Goal: Task Accomplishment & Management: Manage account settings

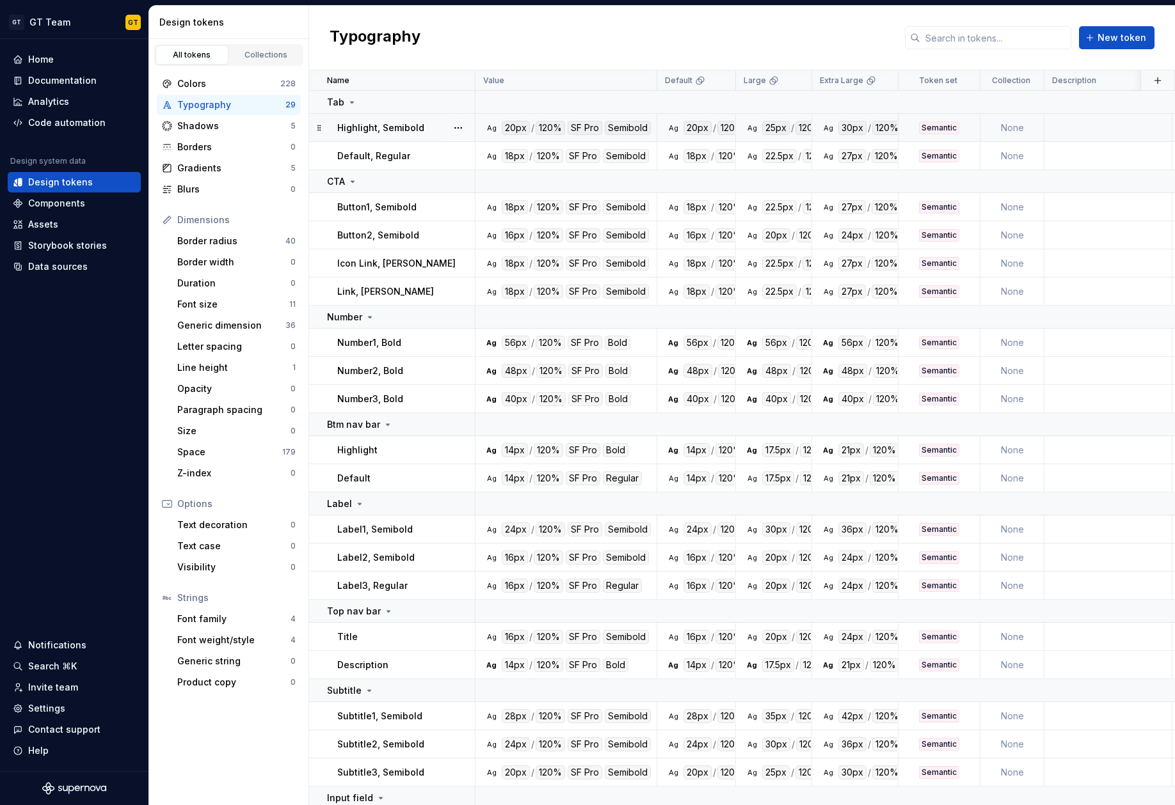
click at [434, 125] on div "Highlight, Semibold" at bounding box center [405, 128] width 137 height 13
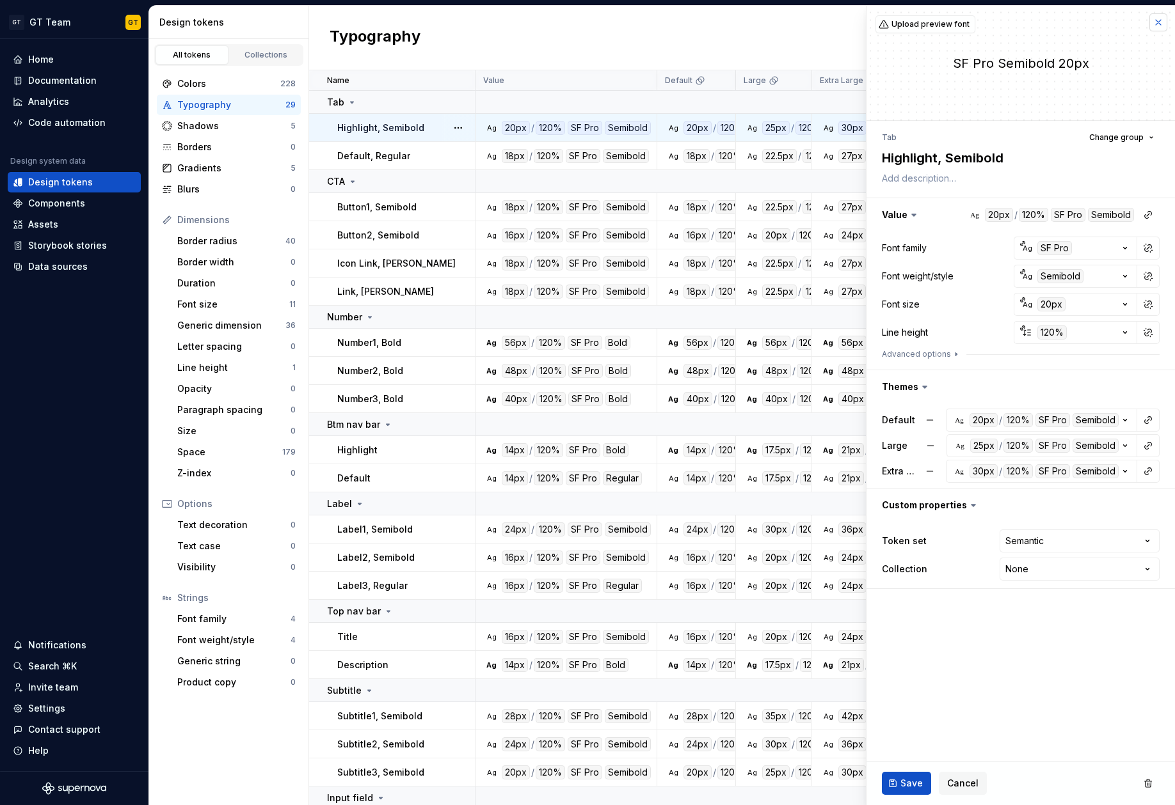
click at [1160, 24] on button "button" at bounding box center [1158, 22] width 18 height 18
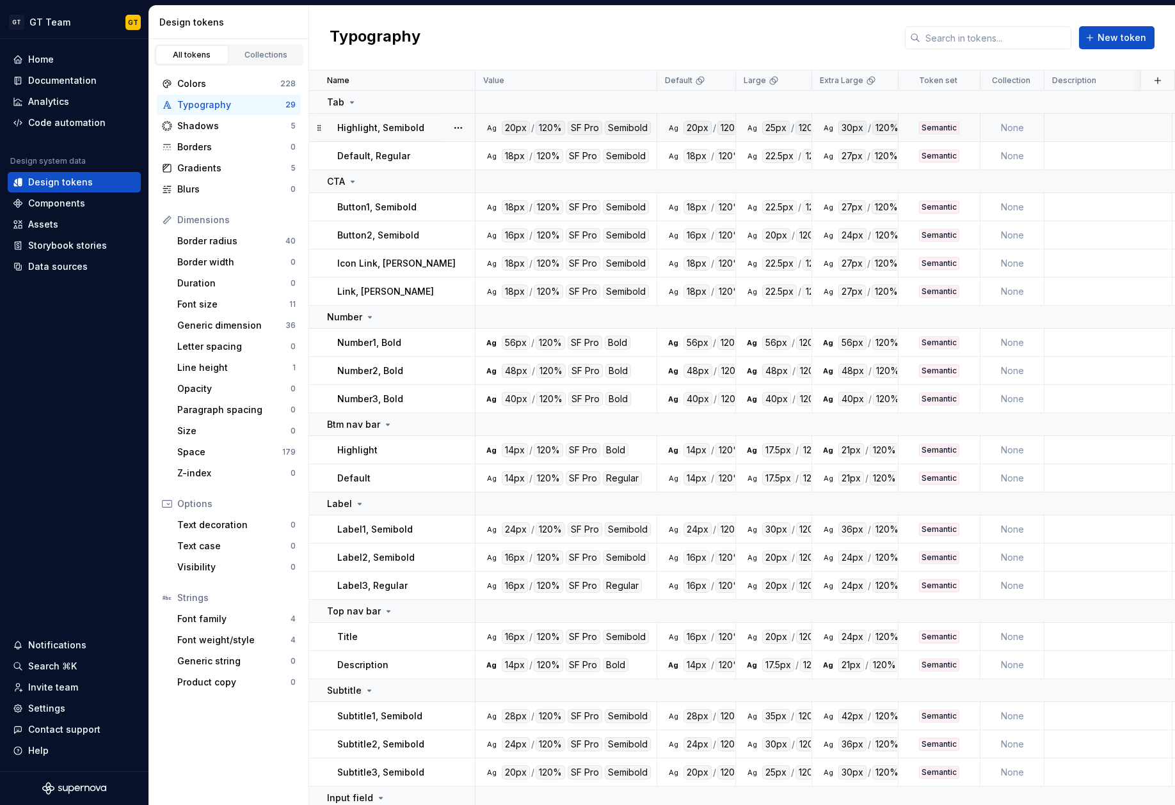
click at [1044, 131] on td at bounding box center [1108, 128] width 128 height 28
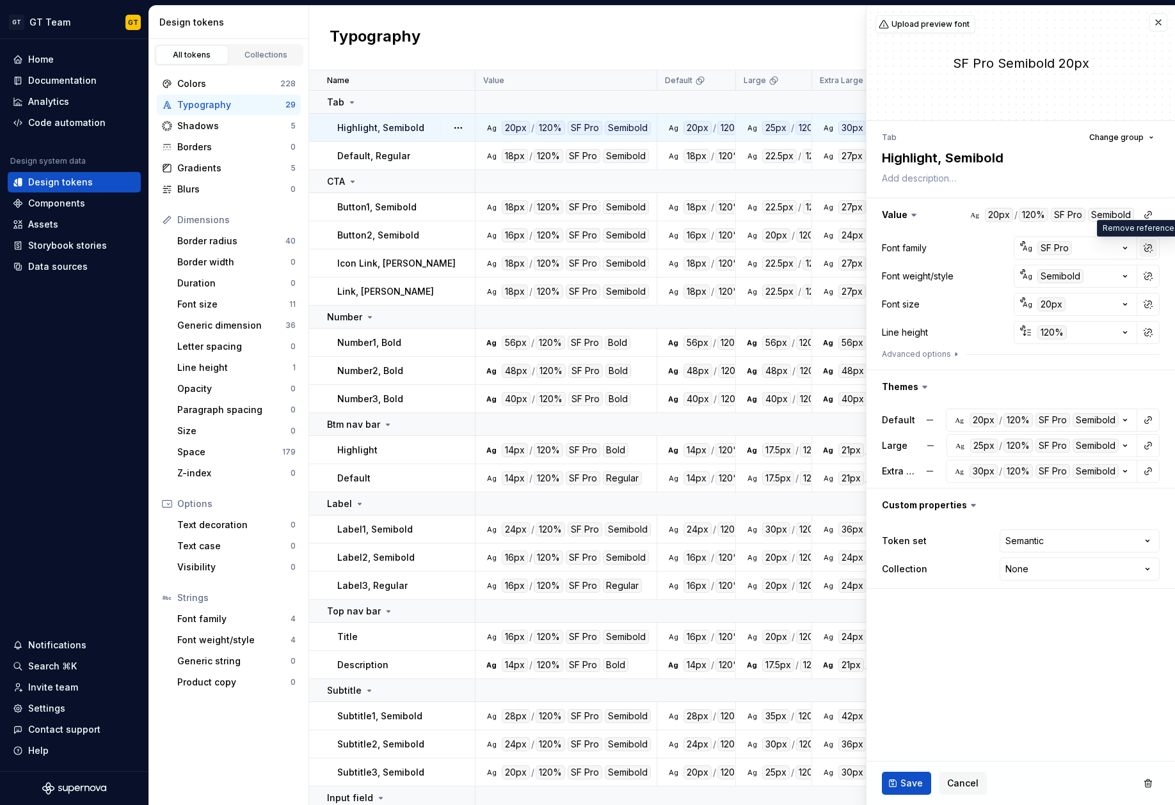
type textarea "*"
click at [1126, 248] on icon "button" at bounding box center [1124, 248] width 13 height 13
click at [972, 646] on html "GT GT Team GT Home Documentation Analytics Code automation Design system data D…" at bounding box center [587, 402] width 1175 height 805
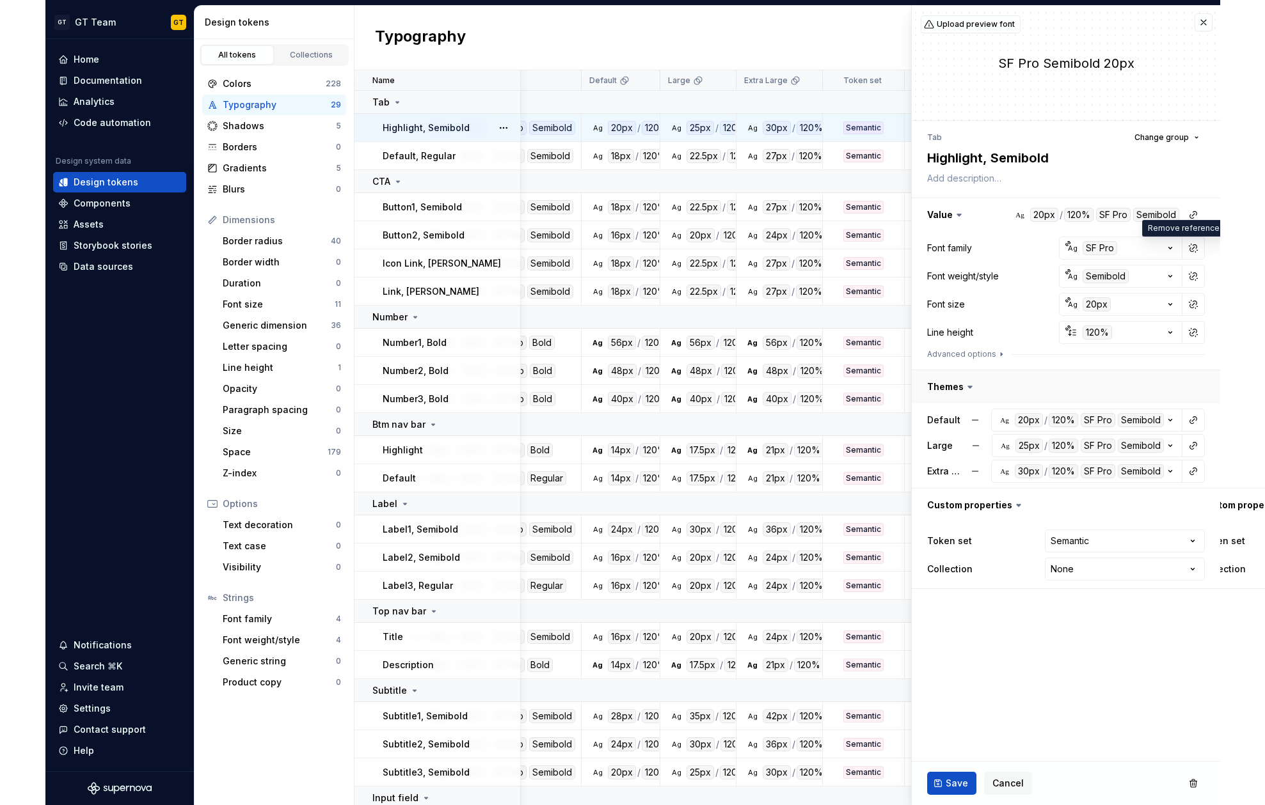
scroll to position [0, 121]
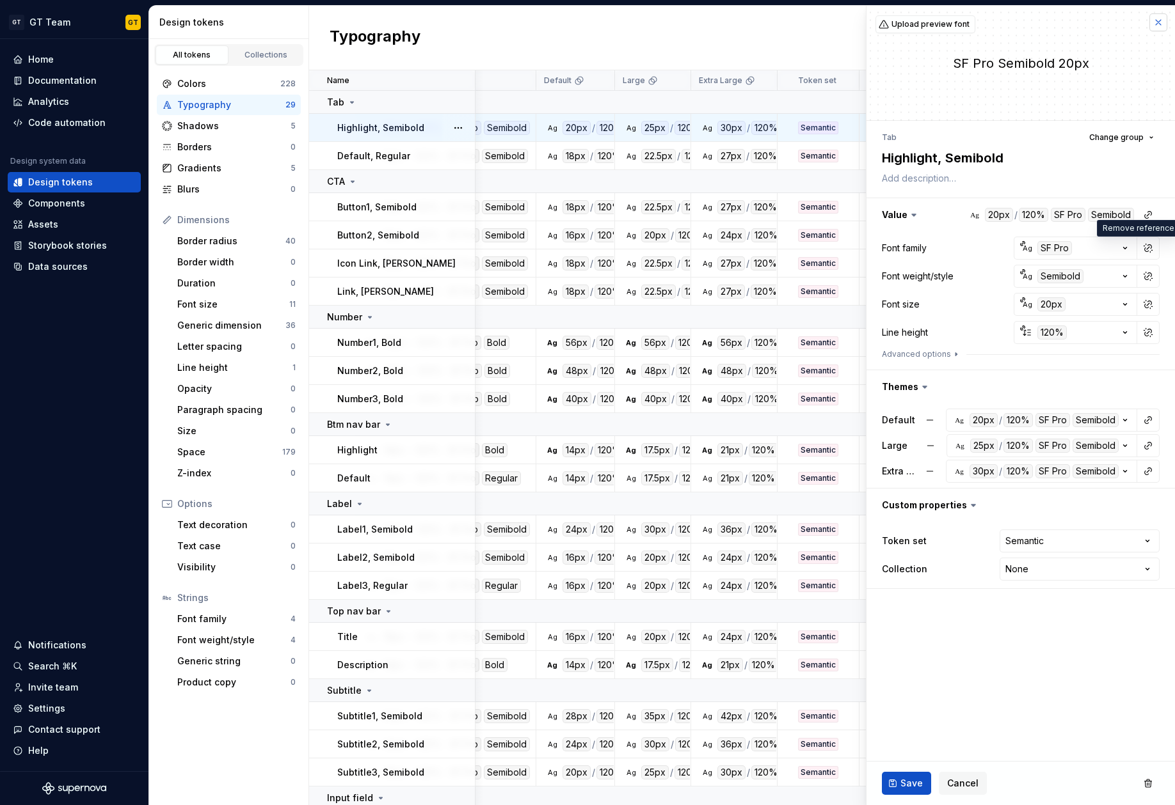
click at [1161, 20] on button "button" at bounding box center [1158, 22] width 18 height 18
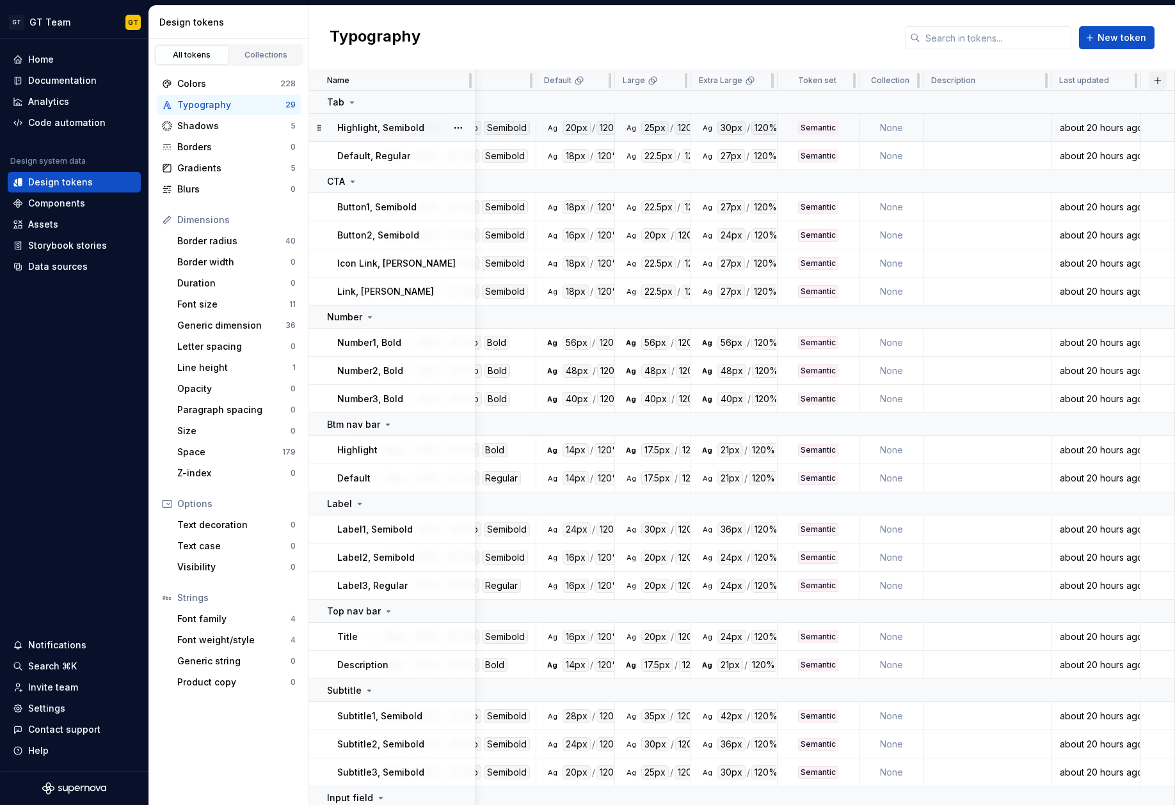
click at [1157, 79] on button "button" at bounding box center [1157, 81] width 18 height 18
click at [1127, 107] on div "New theme" at bounding box center [1097, 105] width 122 height 13
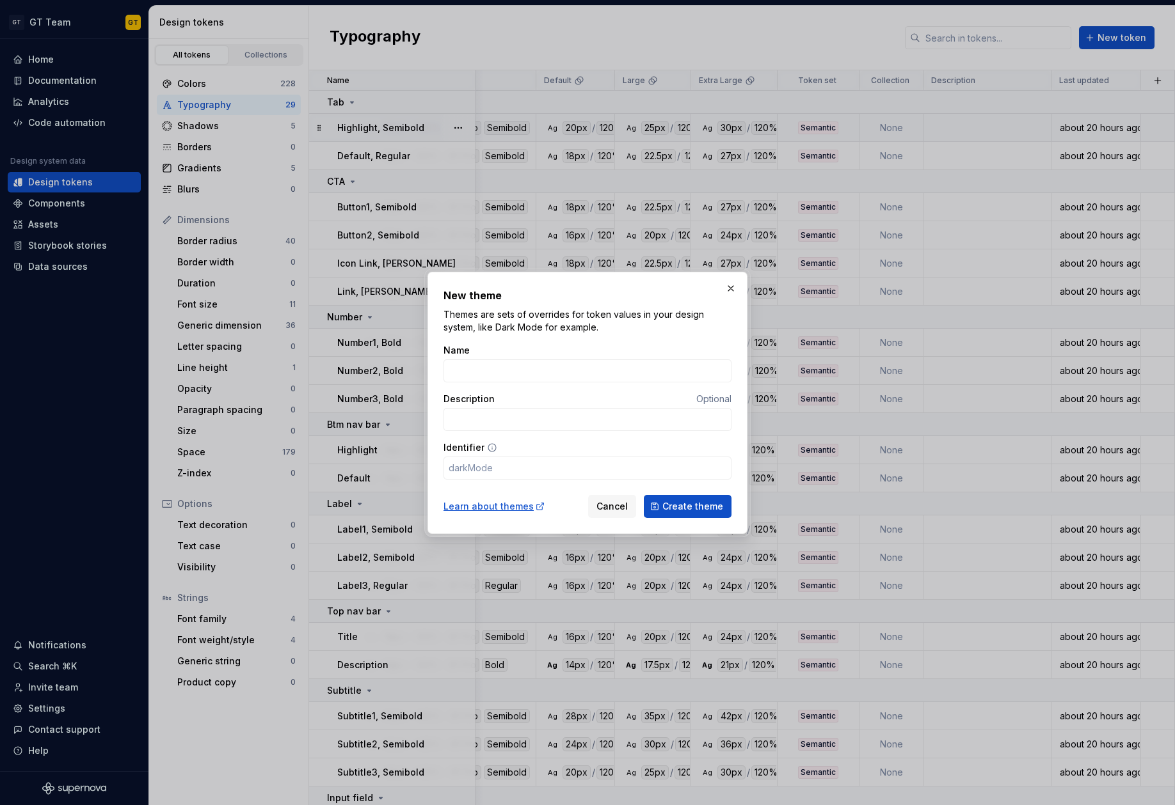
click at [487, 449] on icon at bounding box center [492, 448] width 10 height 10
click at [490, 447] on icon at bounding box center [492, 448] width 10 height 10
click at [477, 447] on label "Identifier" at bounding box center [463, 447] width 41 height 13
click at [477, 457] on input "Identifier" at bounding box center [587, 468] width 288 height 23
click at [491, 450] on icon at bounding box center [492, 448] width 10 height 10
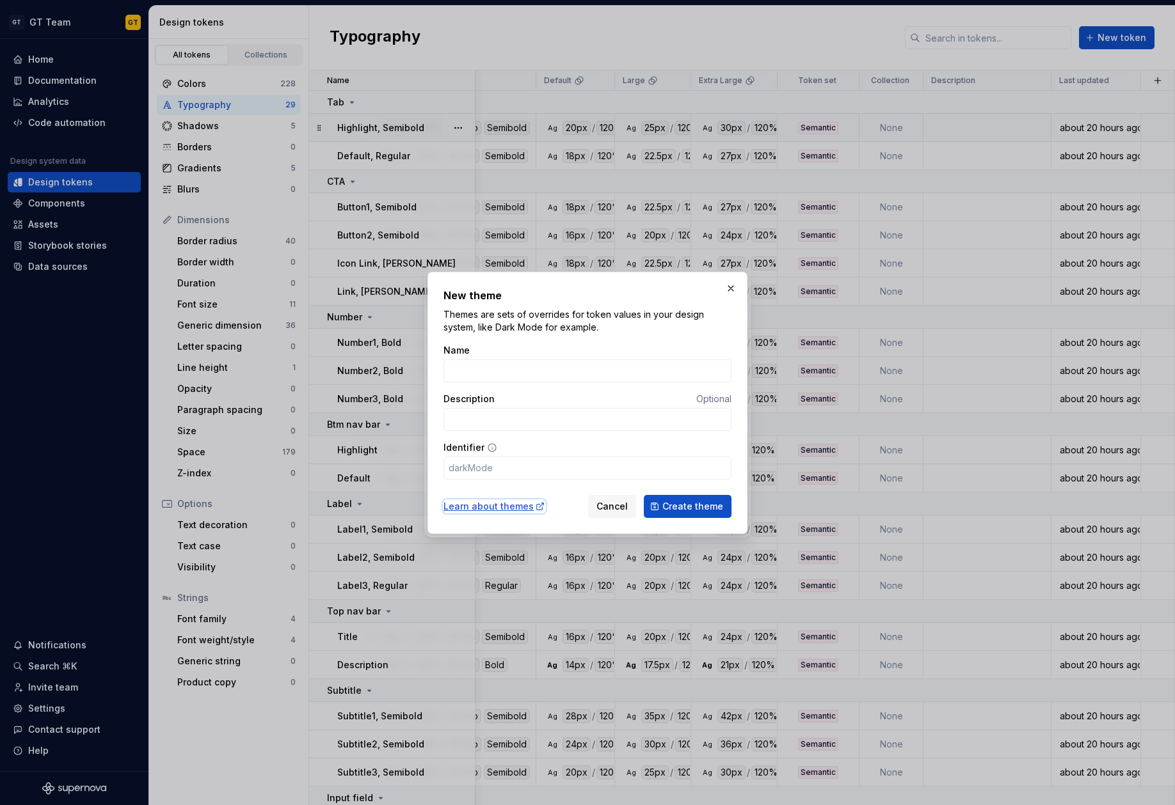
click at [518, 509] on div "Learn about themes" at bounding box center [494, 506] width 102 height 13
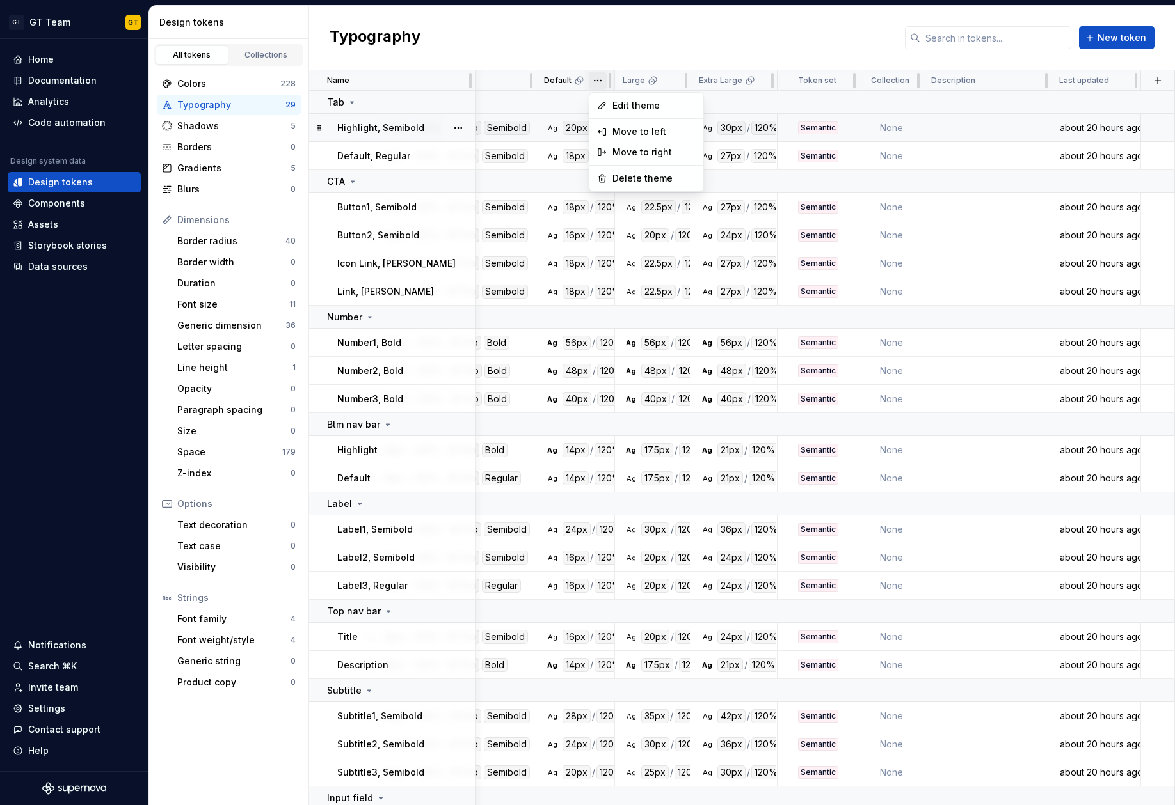
click at [600, 83] on html "GT GT Team GT Home Documentation Analytics Code automation Design system data D…" at bounding box center [587, 402] width 1175 height 805
click at [626, 106] on span "Edit theme" at bounding box center [653, 105] width 83 height 13
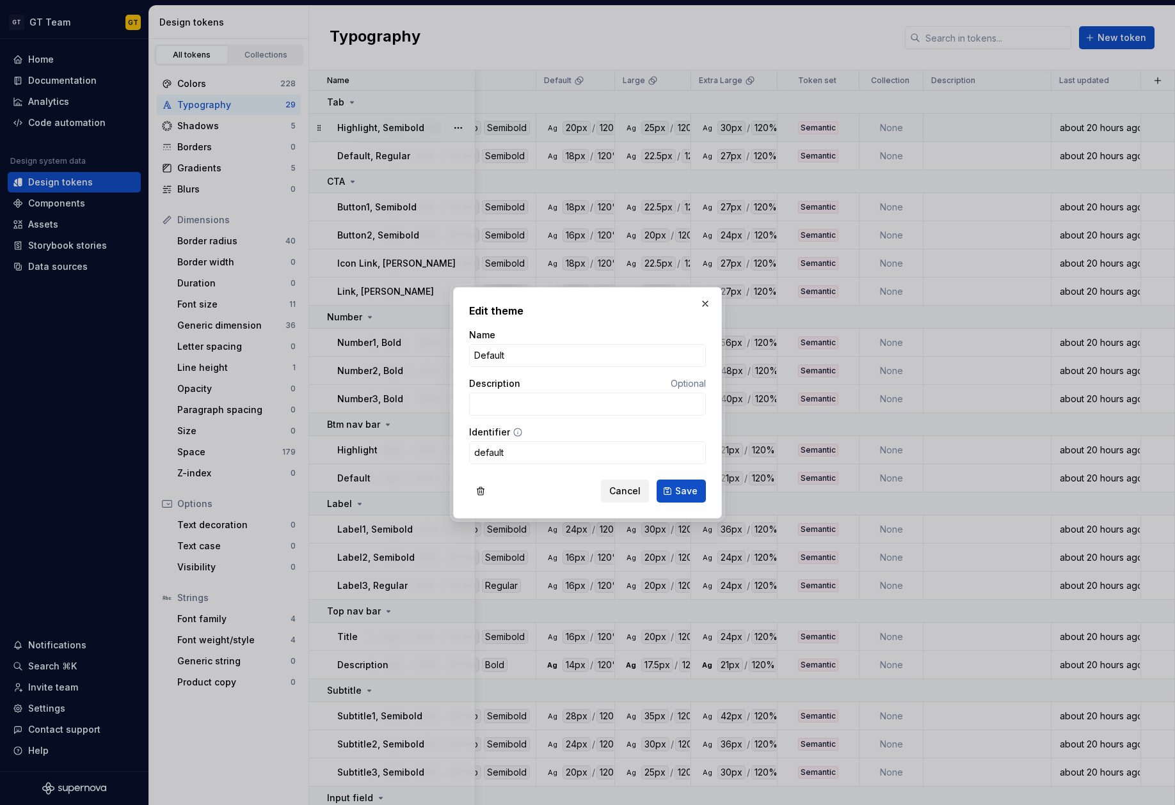
click at [626, 491] on span "Cancel" at bounding box center [624, 491] width 31 height 13
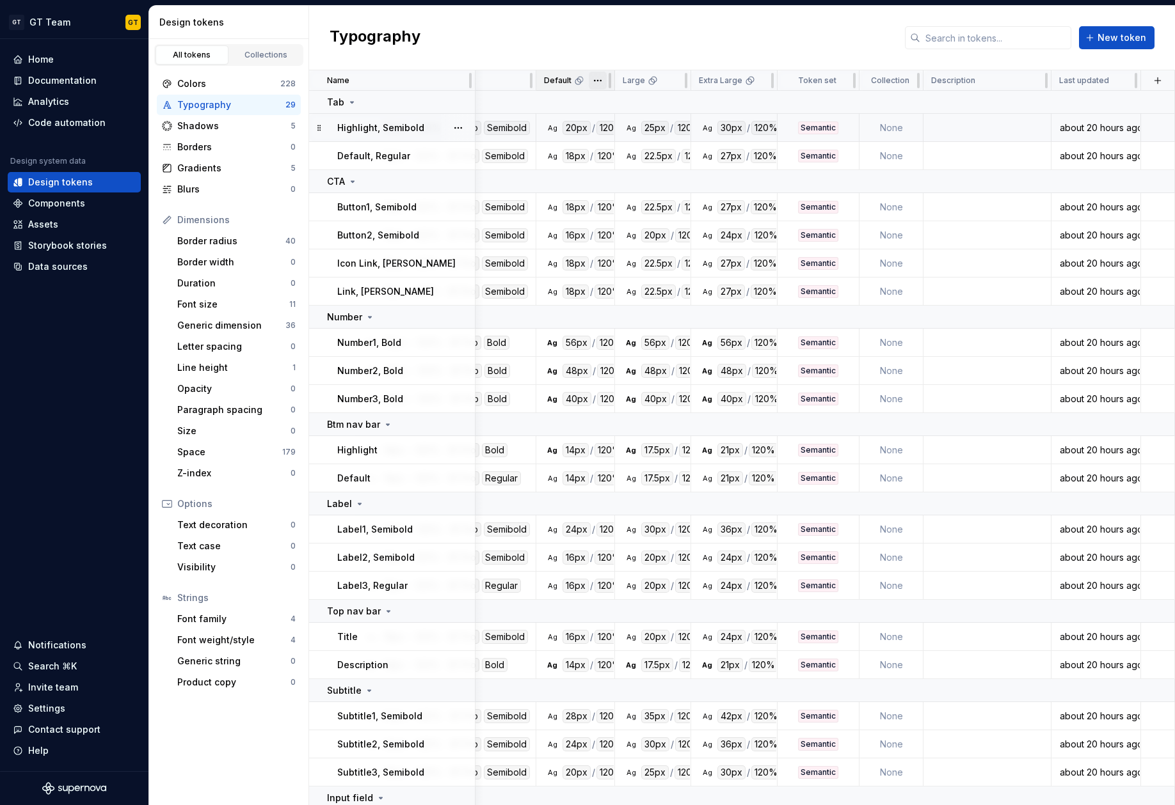
click at [600, 84] on html "GT GT Team GT Home Documentation Analytics Code automation Design system data D…" at bounding box center [587, 402] width 1175 height 805
click at [647, 108] on span "Edit theme" at bounding box center [653, 105] width 83 height 13
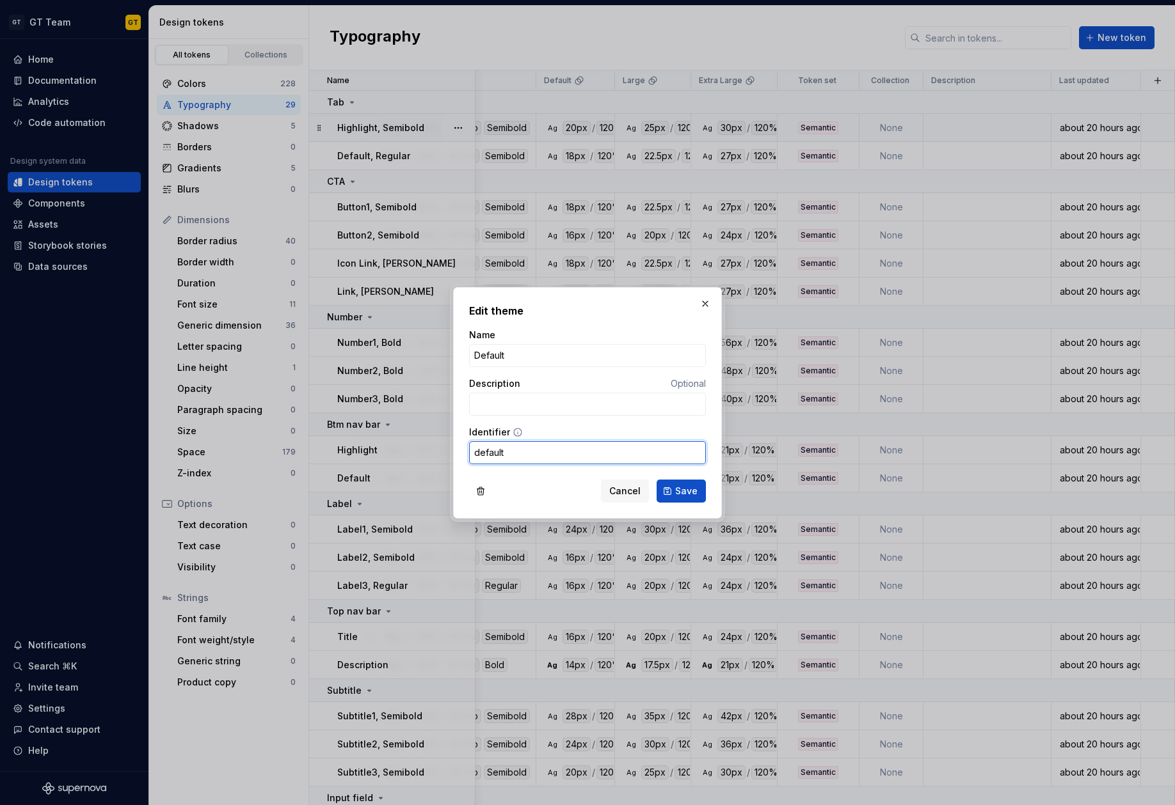
click at [562, 456] on input "default" at bounding box center [587, 452] width 237 height 23
type input "d"
type input "fontSize"
click at [670, 493] on button "Save" at bounding box center [680, 491] width 49 height 23
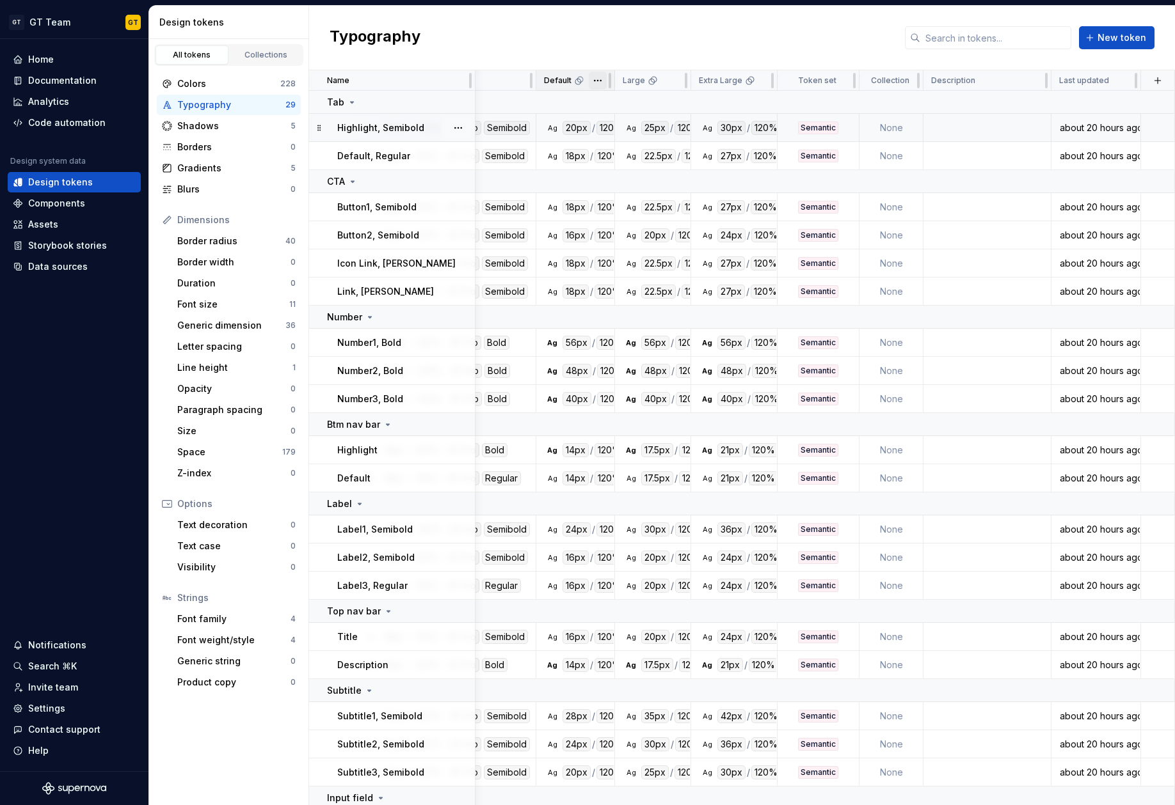
click at [601, 82] on html "GT GT Team GT Home Documentation Analytics Code automation Design system data D…" at bounding box center [587, 402] width 1175 height 805
click at [645, 102] on span "Edit theme" at bounding box center [653, 105] width 83 height 13
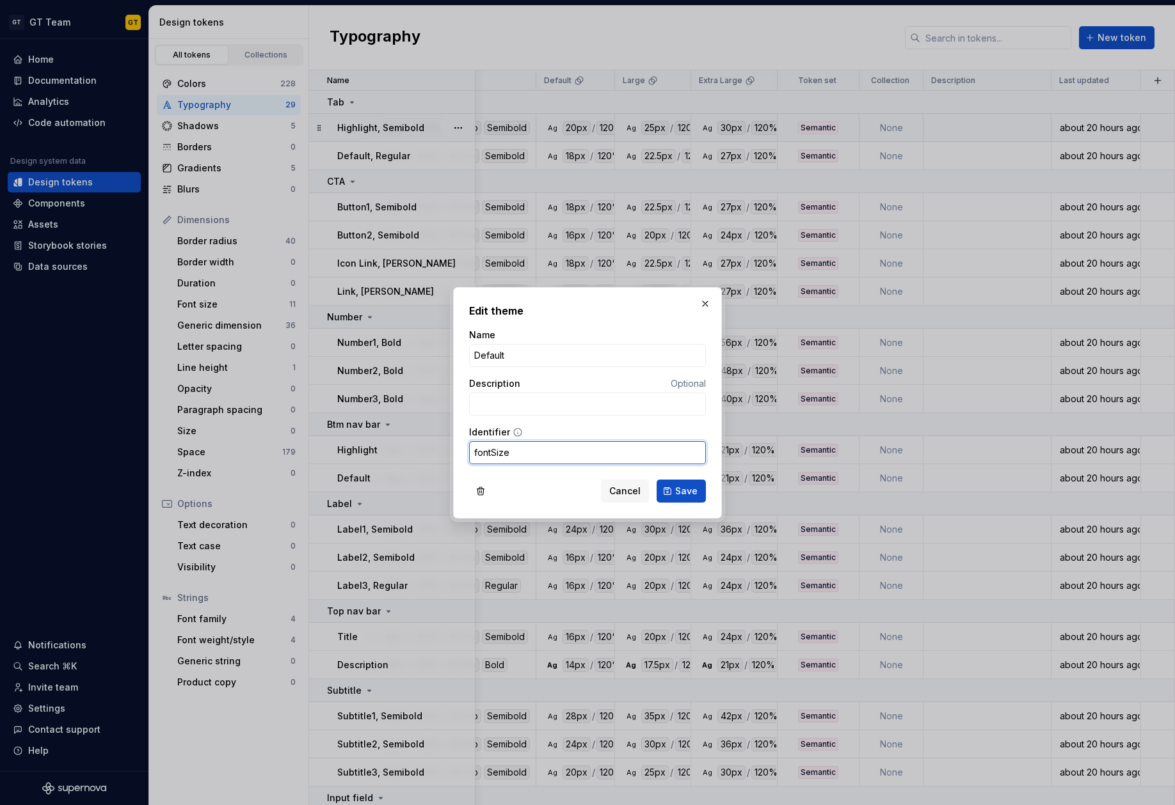
click at [477, 454] on input "fontSize" at bounding box center [587, 452] width 237 height 23
paste input "dynamic"
type input "dynamicFontSize"
click at [695, 488] on span "Save" at bounding box center [686, 491] width 22 height 13
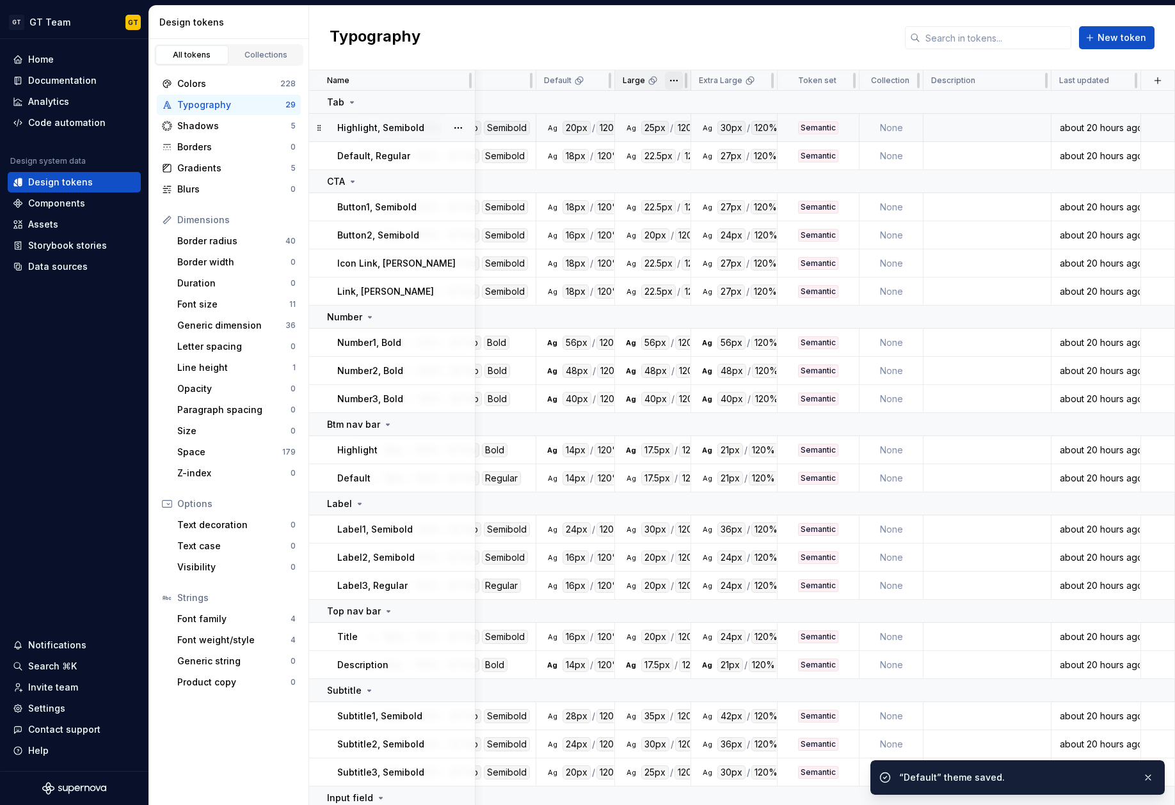
click at [675, 86] on html "GT GT Team GT Home Documentation Analytics Code automation Design system data D…" at bounding box center [587, 402] width 1175 height 805
click at [719, 106] on span "Edit theme" at bounding box center [729, 105] width 83 height 13
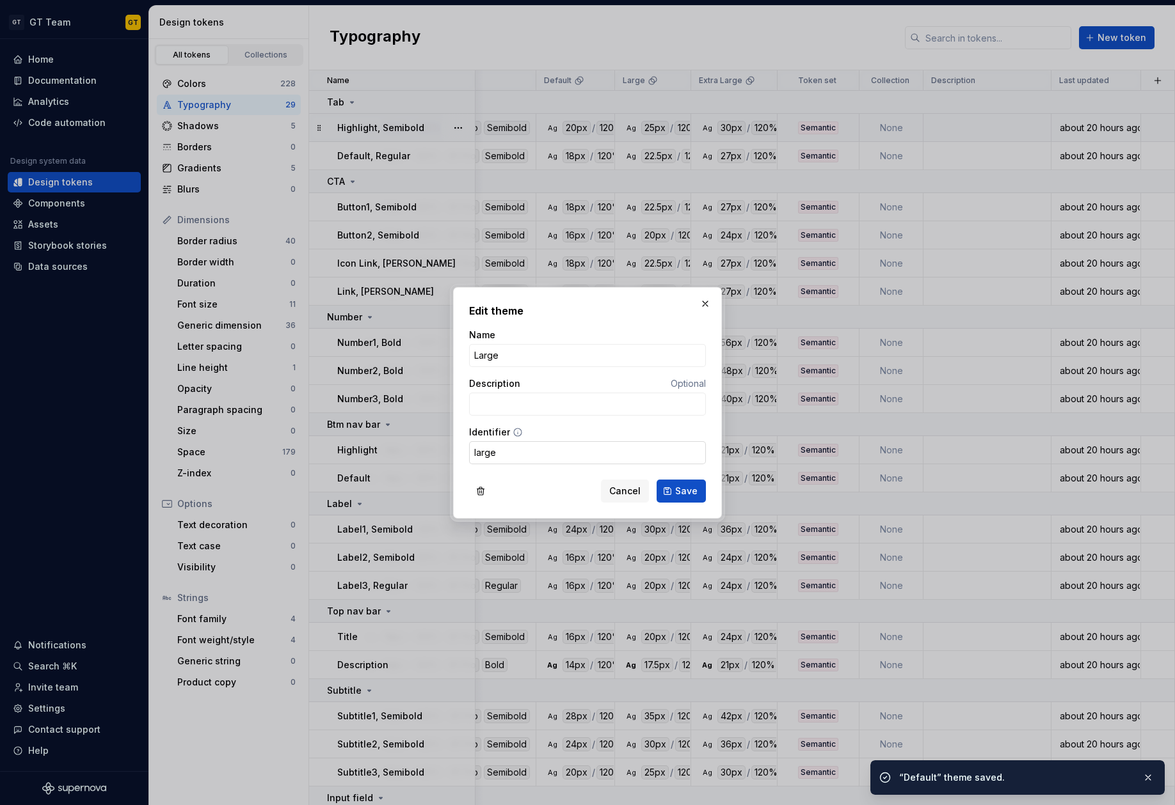
click at [597, 445] on input "large" at bounding box center [587, 452] width 237 height 23
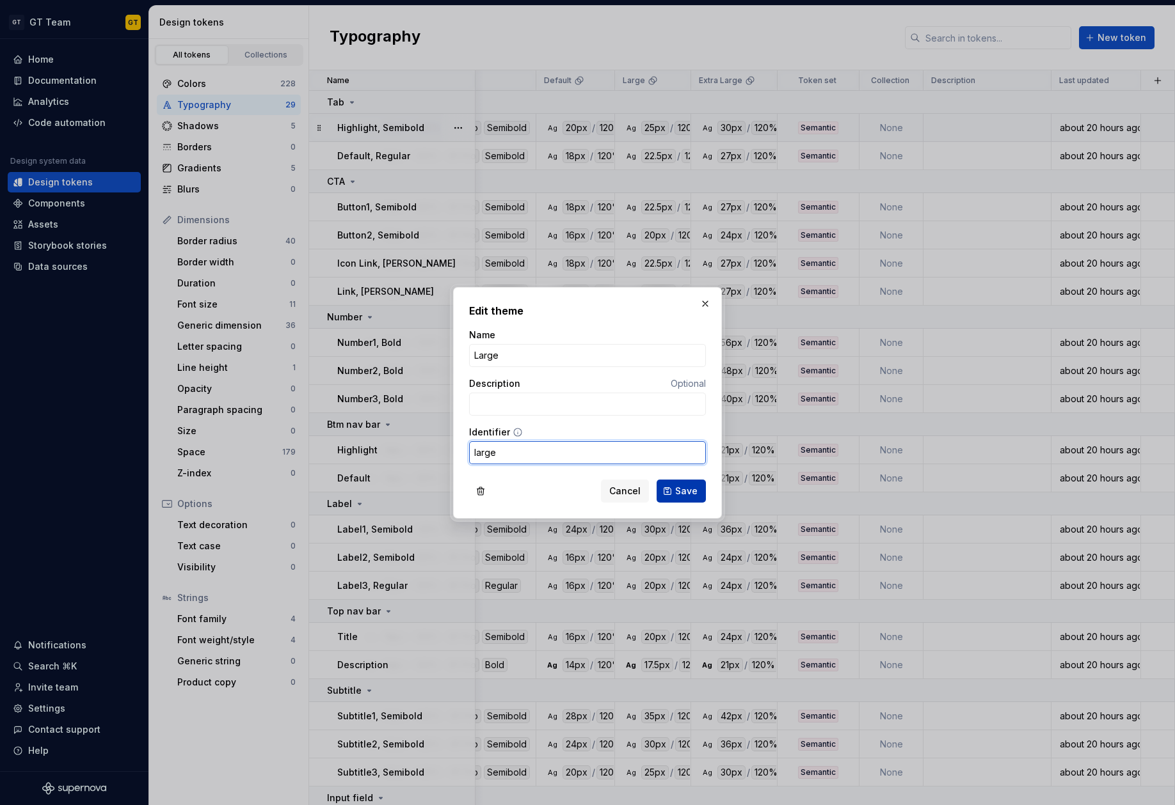
paste input "dynamicFontSiz"
click at [689, 492] on span "Save" at bounding box center [686, 491] width 22 height 13
drag, startPoint x: 544, startPoint y: 454, endPoint x: 548, endPoint y: 447, distance: 8.9
click at [543, 454] on input "dynamicFontSizeLarge" at bounding box center [587, 452] width 237 height 23
type input "dynamicFontSizeLarge"
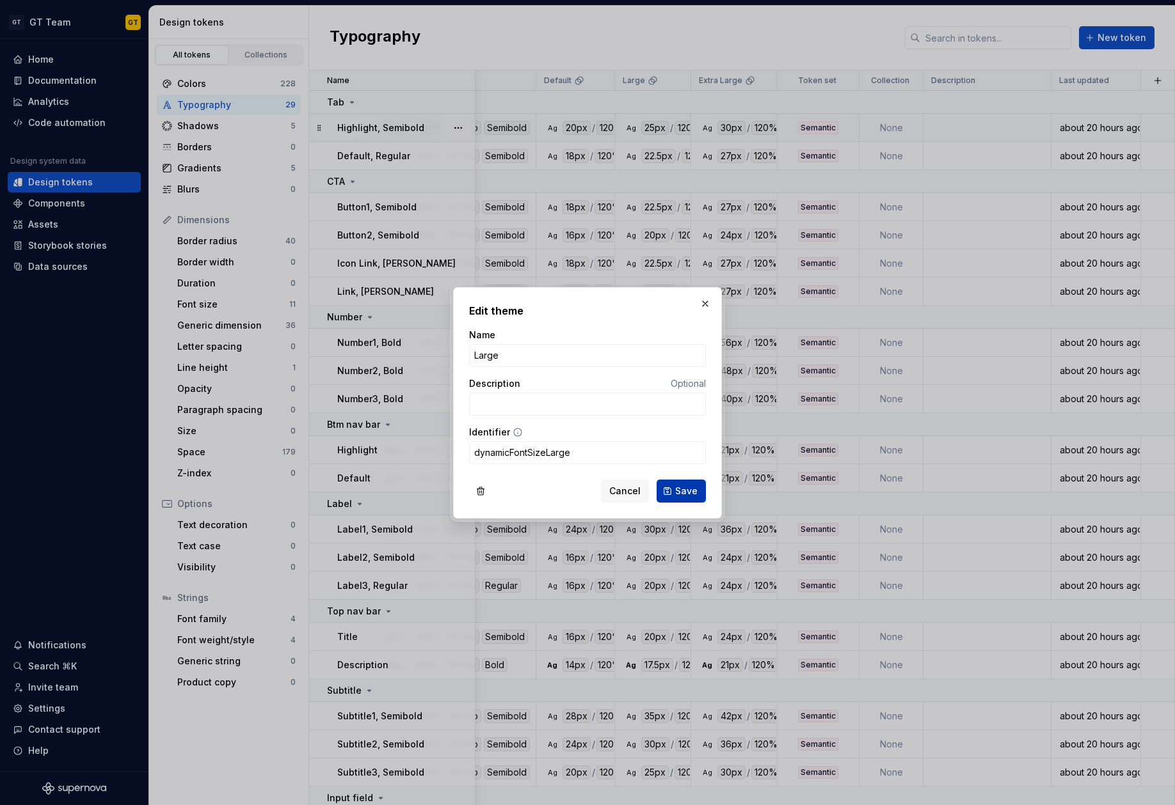
click at [685, 493] on span "Save" at bounding box center [686, 491] width 22 height 13
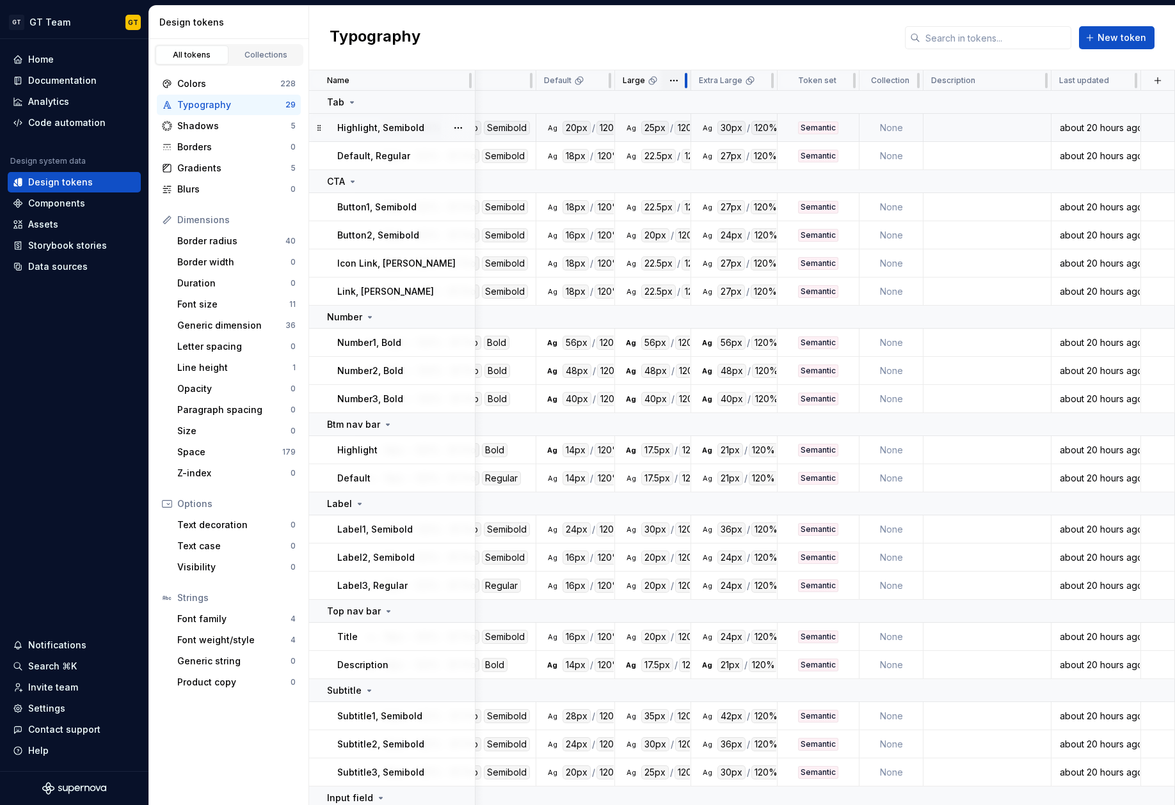
click at [681, 79] on div at bounding box center [686, 80] width 10 height 20
click at [676, 79] on html "GT GT Team GT Home Documentation Analytics Code automation Design system data D…" at bounding box center [587, 402] width 1175 height 805
click at [704, 101] on span "Edit theme" at bounding box center [729, 105] width 83 height 13
click at [765, 84] on html "GT GT Team GT Home Documentation Analytics Code automation Design system data D…" at bounding box center [587, 402] width 1175 height 805
click at [780, 109] on span "Edit theme" at bounding box center [816, 105] width 83 height 13
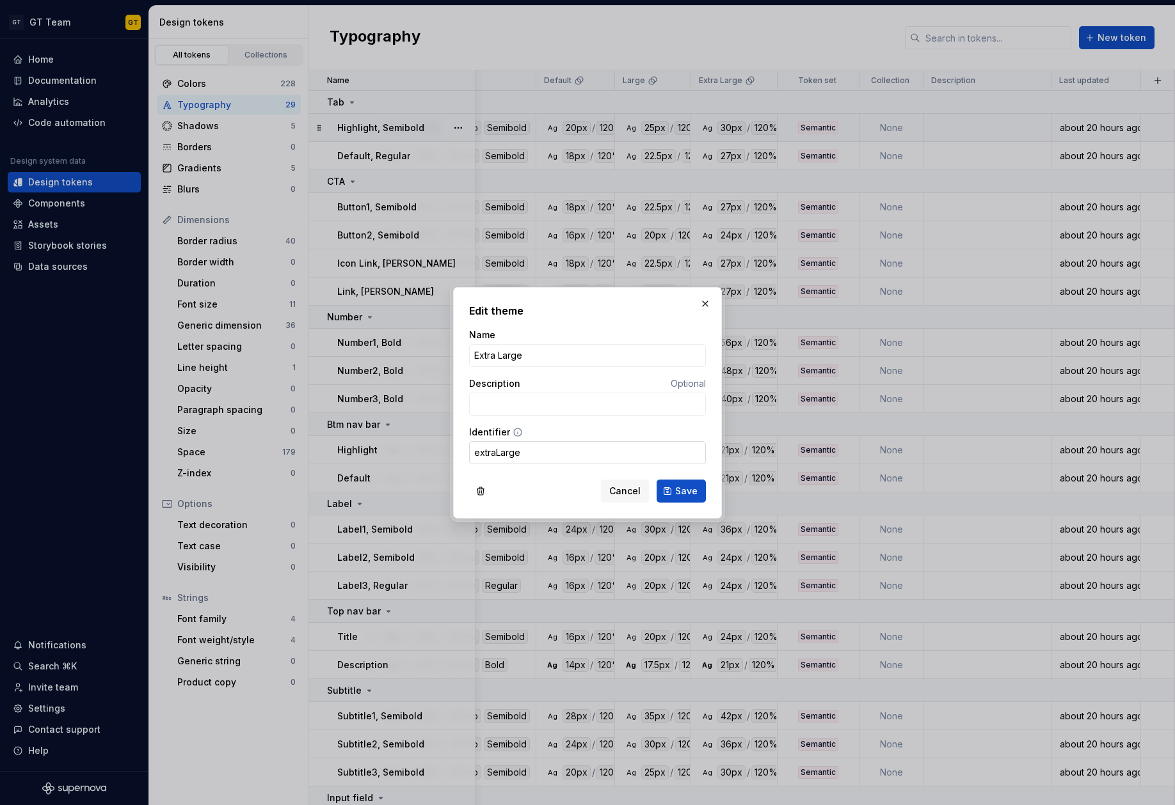
click at [607, 447] on input "extraLarge" at bounding box center [587, 452] width 237 height 23
paste input "dynamicFontSize"
type input "dynamicFontSizeExtraLarge"
click at [681, 489] on span "Save" at bounding box center [686, 491] width 22 height 13
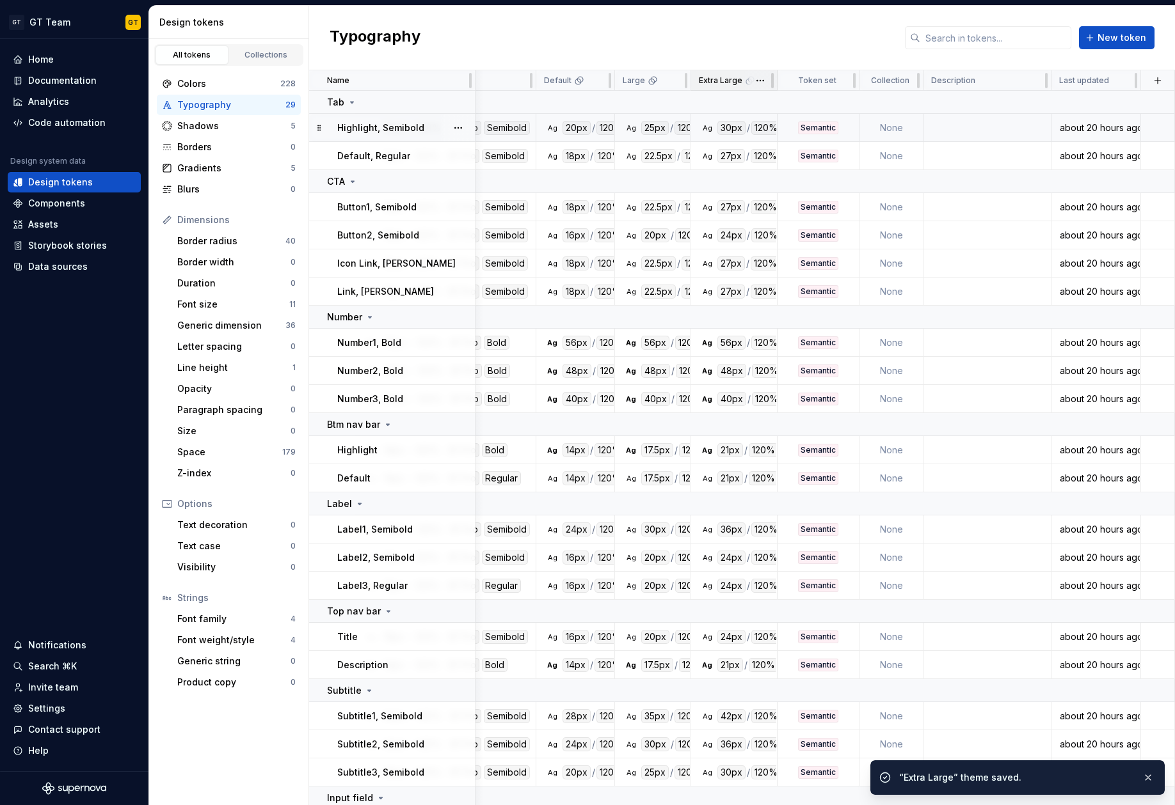
click at [761, 89] on span at bounding box center [759, 80] width 33 height 20
click at [761, 81] on html "GT GT Team GT Home Documentation Analytics Code automation Design system data D…" at bounding box center [587, 402] width 1175 height 805
click at [778, 102] on span "Edit theme" at bounding box center [816, 105] width 83 height 13
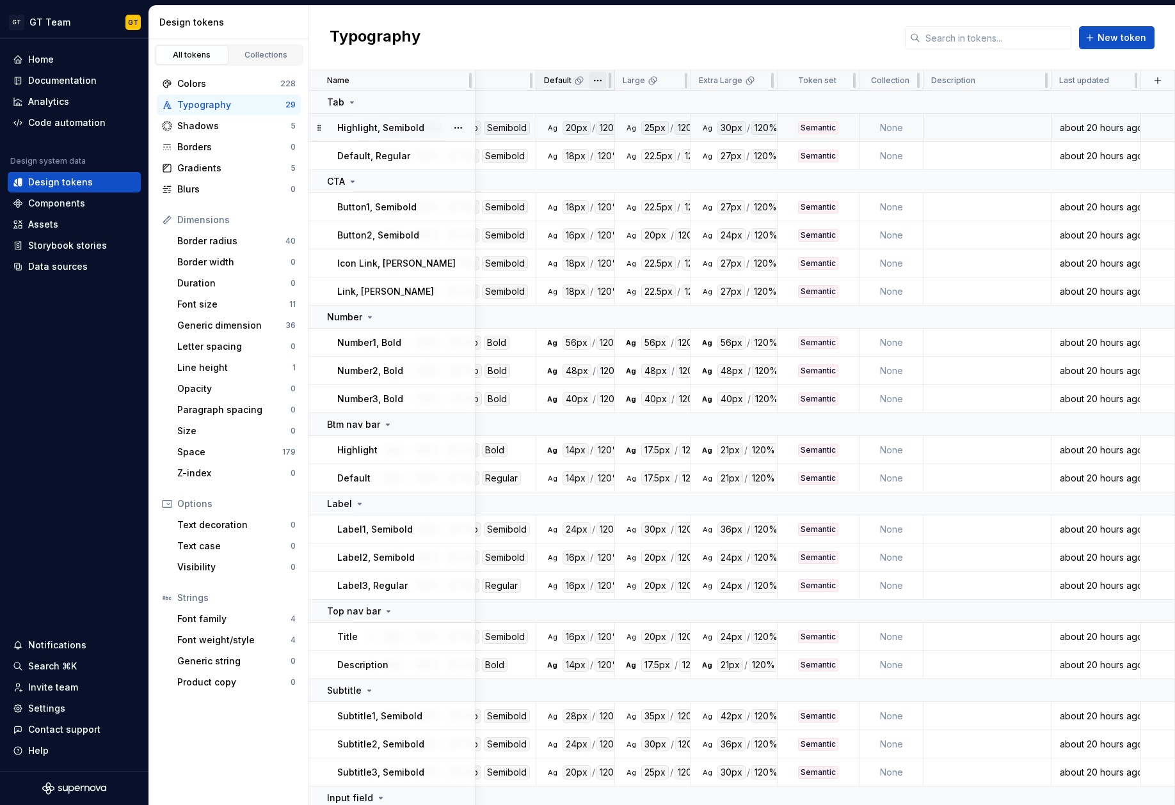
click at [602, 79] on html "GT GT Team GT Home Documentation Analytics Code automation Design system data D…" at bounding box center [587, 402] width 1175 height 805
click at [617, 104] on span "Edit theme" at bounding box center [653, 105] width 83 height 13
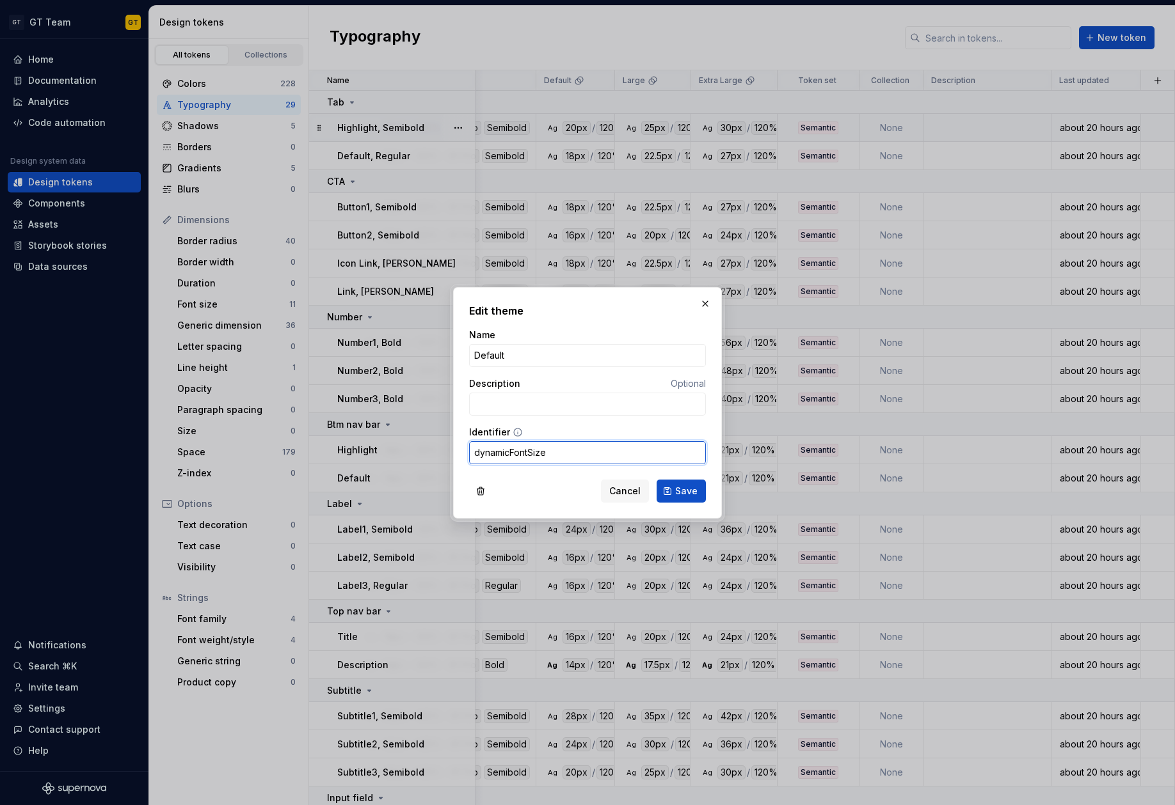
click at [586, 455] on input "dynamicFontSize" at bounding box center [587, 452] width 237 height 23
type input "dynamicFontSizeDefault"
click at [667, 484] on button "Save" at bounding box center [680, 491] width 49 height 23
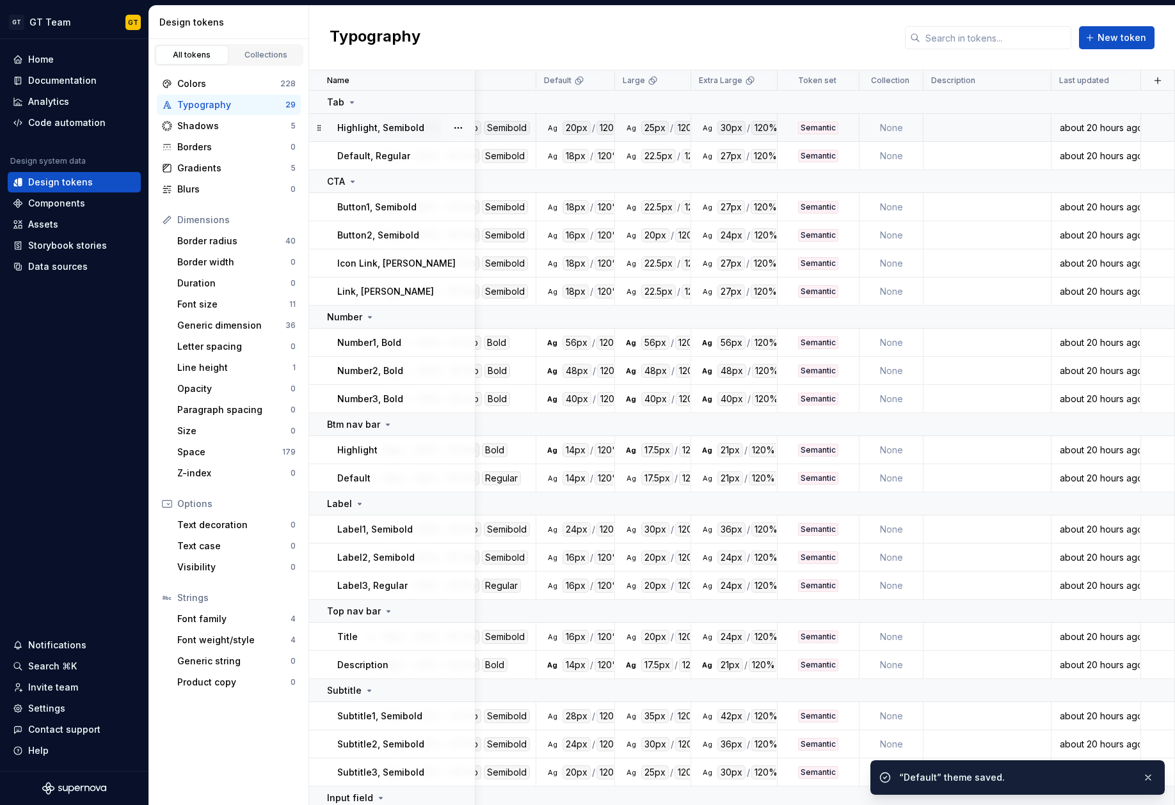
click at [704, 128] on div "Ag" at bounding box center [707, 128] width 10 height 10
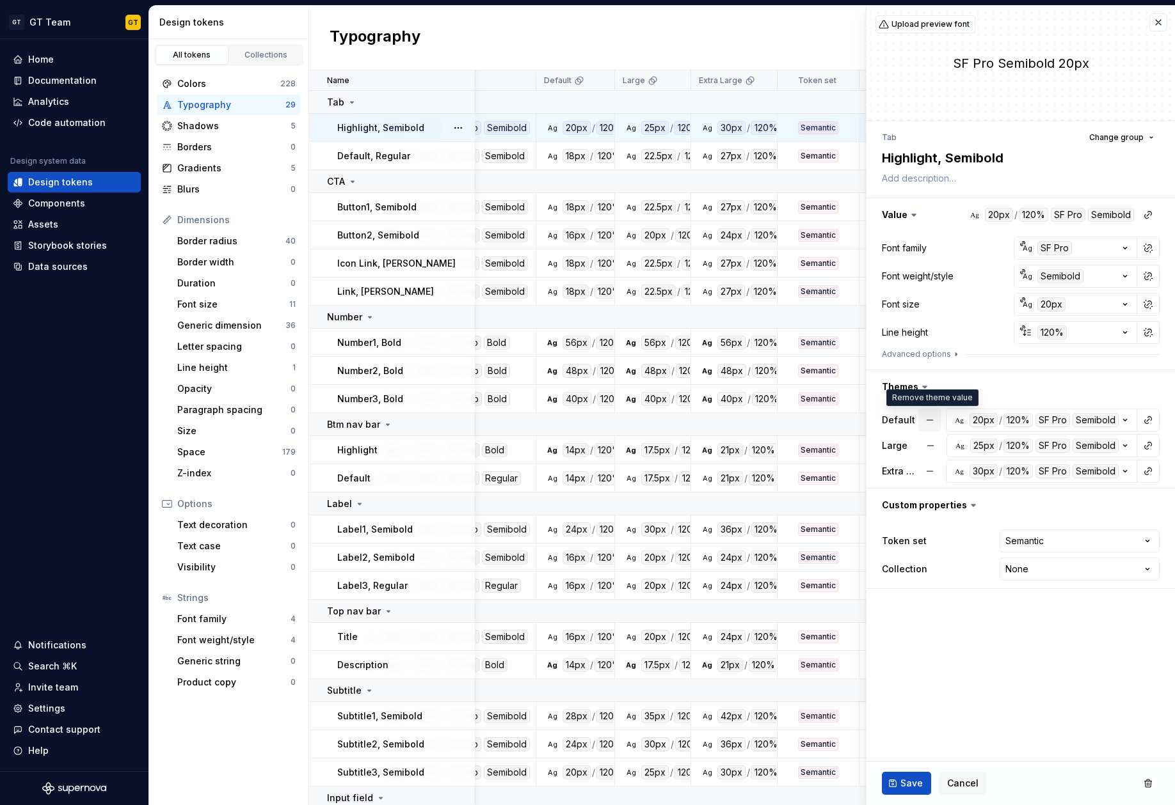
type textarea "*"
click at [1128, 417] on icon "button" at bounding box center [1124, 420] width 13 height 13
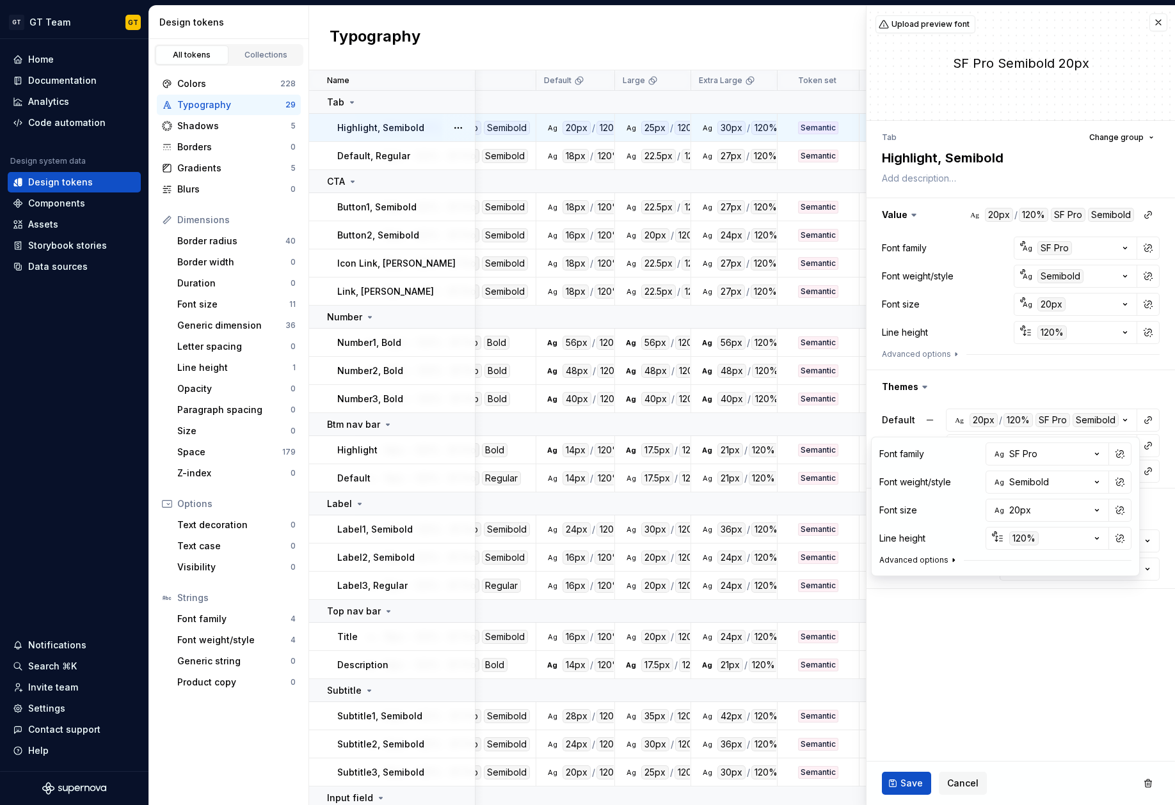
click at [938, 561] on button "Advanced options" at bounding box center [918, 560] width 79 height 10
click at [937, 560] on button "Advanced options" at bounding box center [918, 560] width 79 height 10
click at [1038, 631] on fieldset "Upload preview font SF Pro Semibold 20px Tab Change group Highlight, Semibold V…" at bounding box center [1020, 406] width 308 height 800
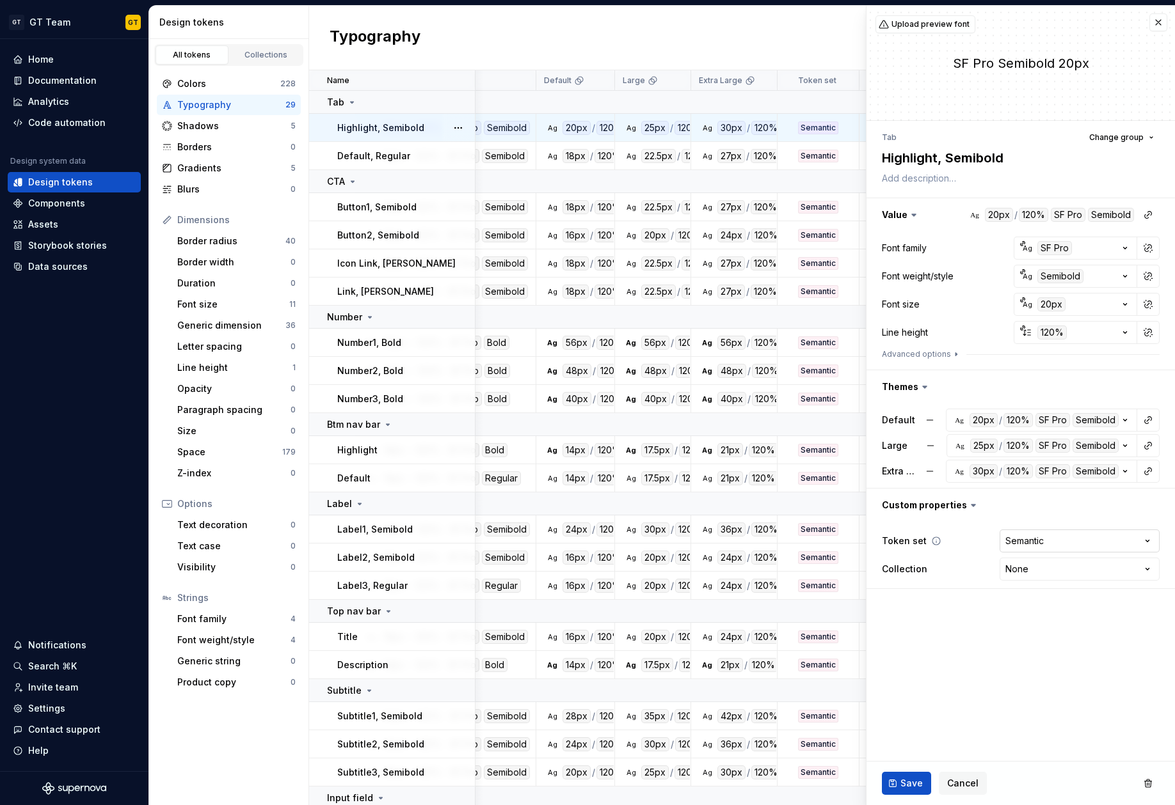
click at [1045, 543] on html "GT GT Team GT Home Documentation Analytics Code automation Design system data D…" at bounding box center [587, 402] width 1175 height 805
click at [948, 624] on fieldset "Upload preview font SF Pro Semibold 20px Tab Change group Highlight, Semibold V…" at bounding box center [1020, 406] width 308 height 800
click at [1037, 568] on html "GT GT Team GT Home Documentation Analytics Code automation Design system data D…" at bounding box center [587, 402] width 1175 height 805
click at [956, 620] on fieldset "Upload preview font SF Pro Semibold 20px Tab Change group Highlight, Semibold V…" at bounding box center [1020, 406] width 308 height 800
click at [1141, 145] on button "Change group" at bounding box center [1121, 138] width 76 height 18
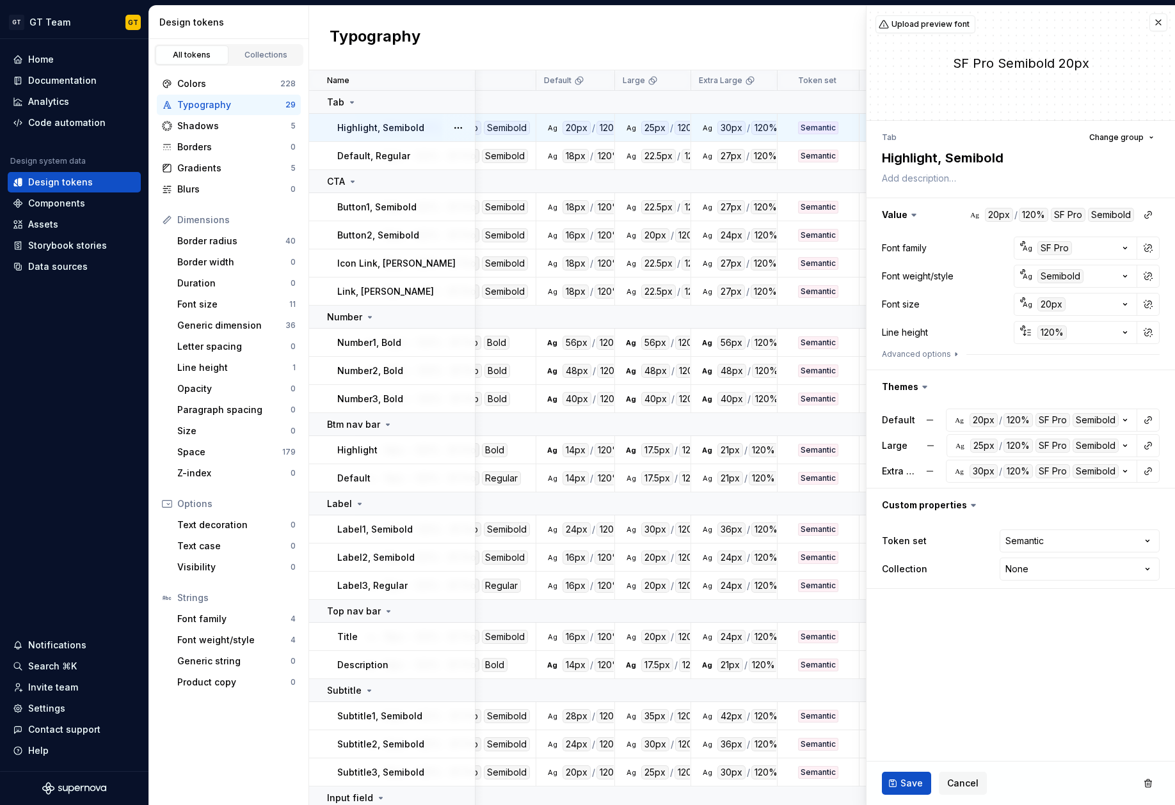
click at [1025, 134] on div "Tab Change group" at bounding box center [1021, 138] width 278 height 18
click at [1159, 19] on button "button" at bounding box center [1158, 22] width 18 height 18
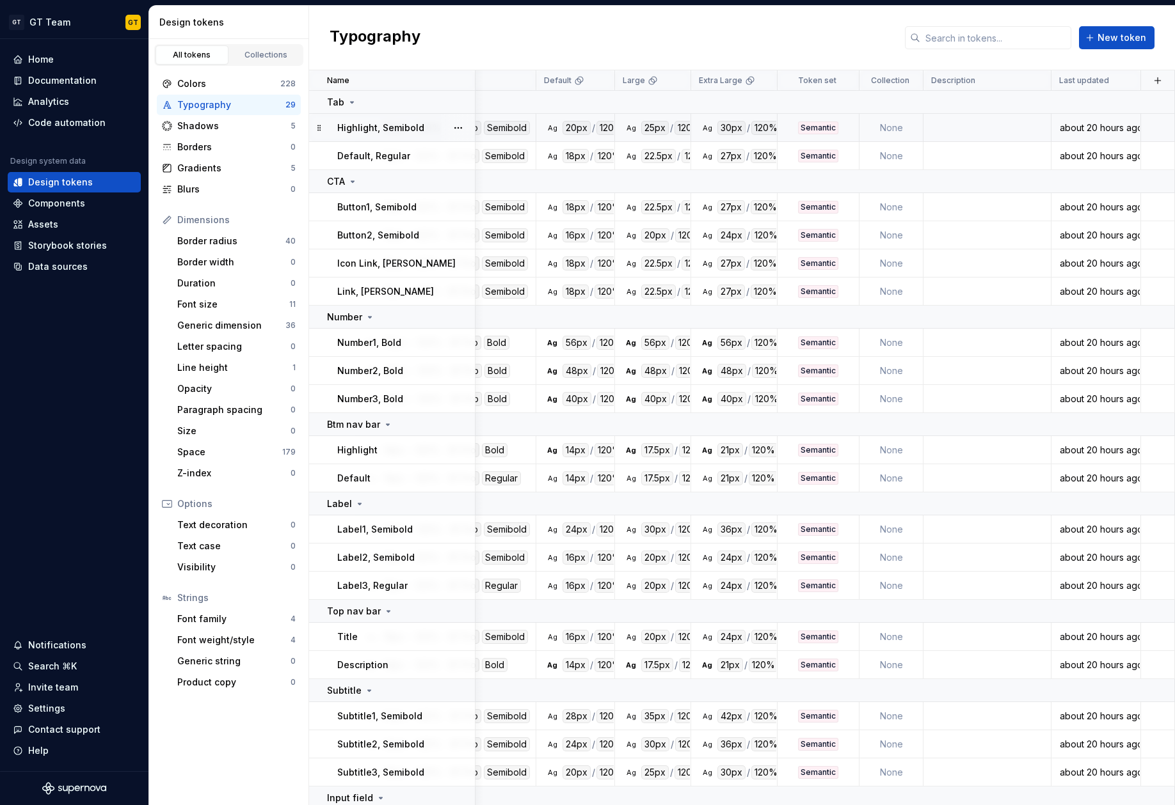
click at [754, 34] on div "Typography New token" at bounding box center [742, 38] width 866 height 65
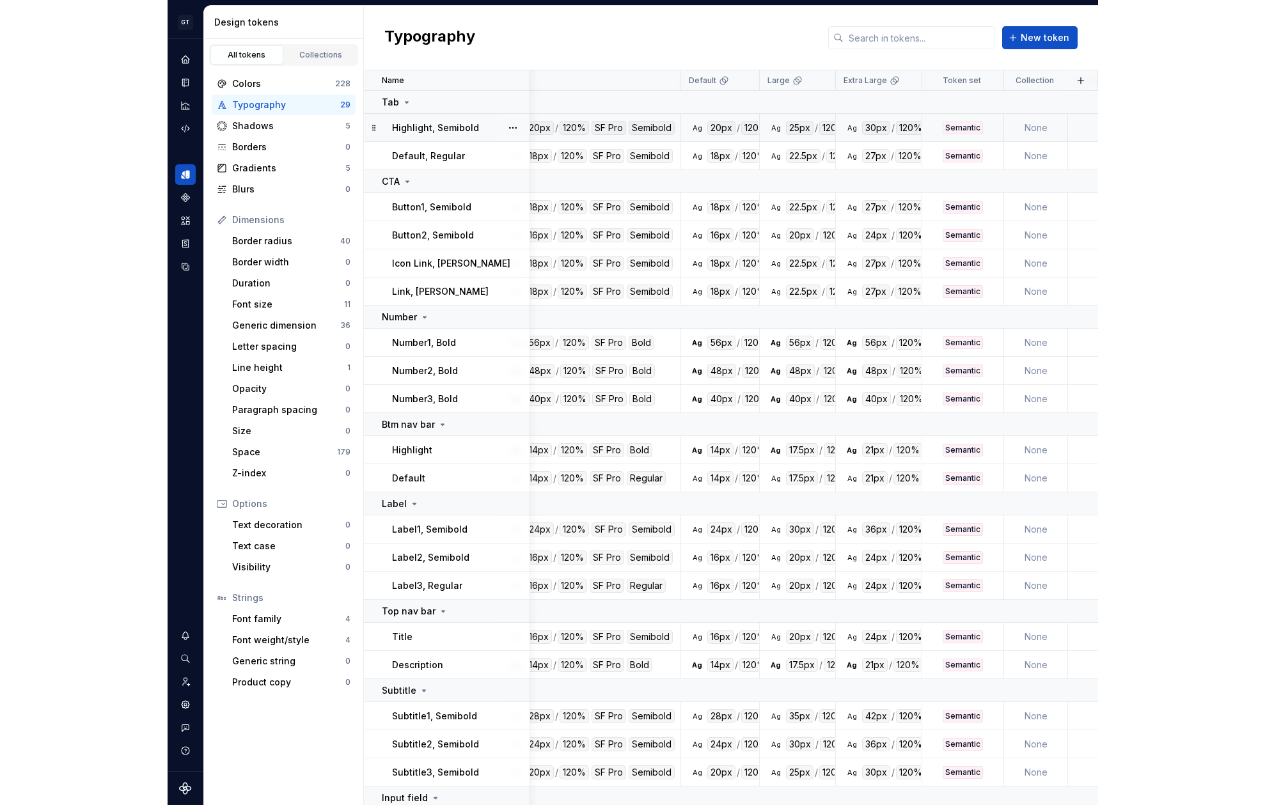
scroll to position [0, 31]
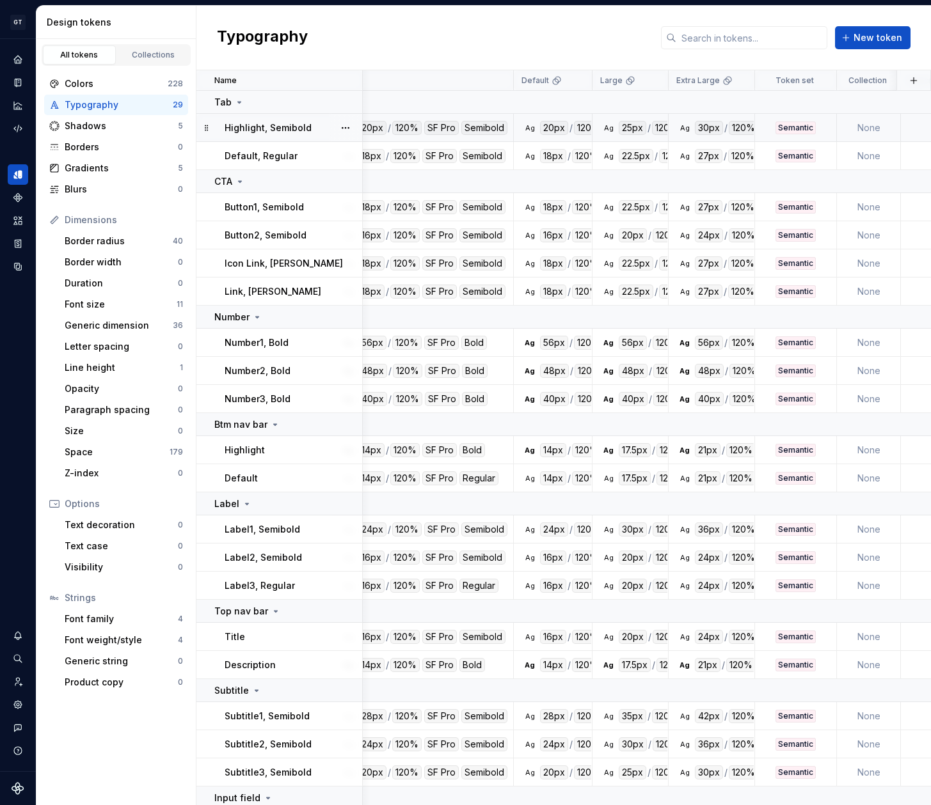
click at [290, 118] on td "Highlight, Semibold" at bounding box center [279, 128] width 166 height 28
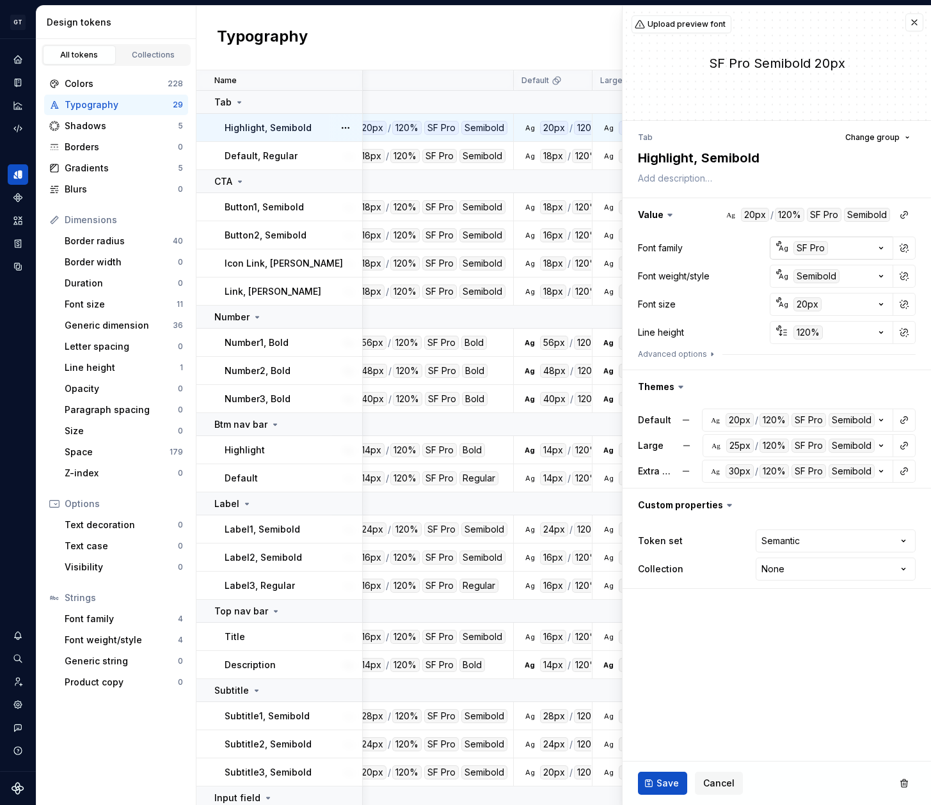
click at [877, 247] on icon "button" at bounding box center [880, 248] width 13 height 13
click at [777, 248] on html "GT GT Team GT Design system data Design tokens All tokens Collections Colors 22…" at bounding box center [465, 402] width 931 height 805
click at [782, 246] on div "Ag" at bounding box center [783, 248] width 10 height 10
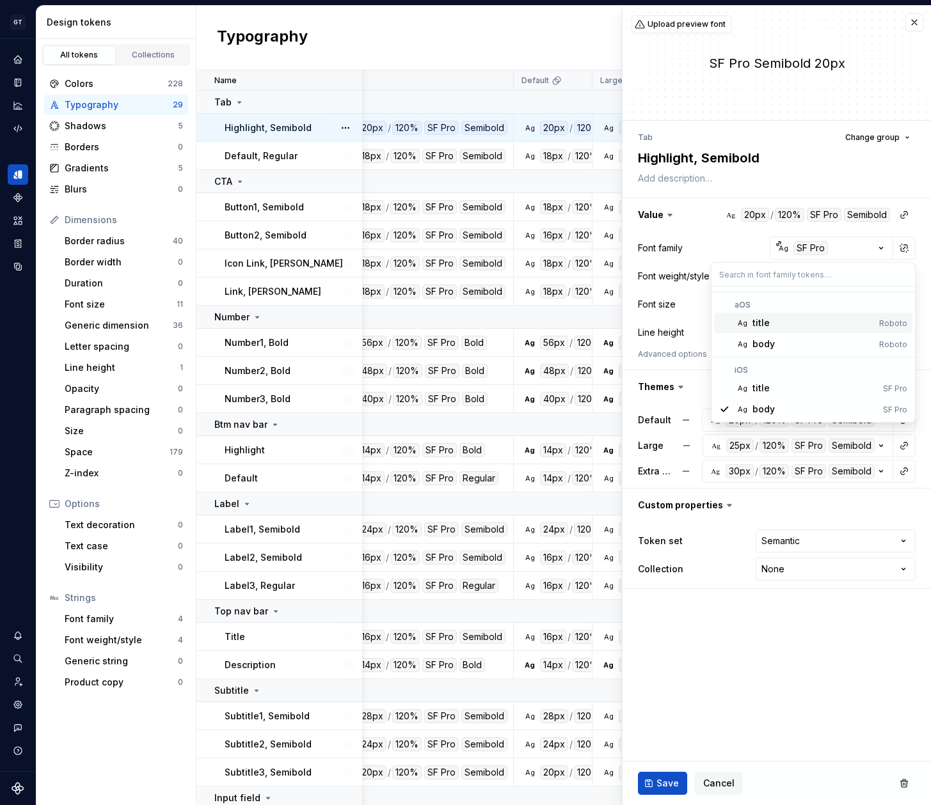
click at [910, 24] on html "GT GT Team GT Design system data Design tokens All tokens Collections Colors 22…" at bounding box center [465, 402] width 931 height 805
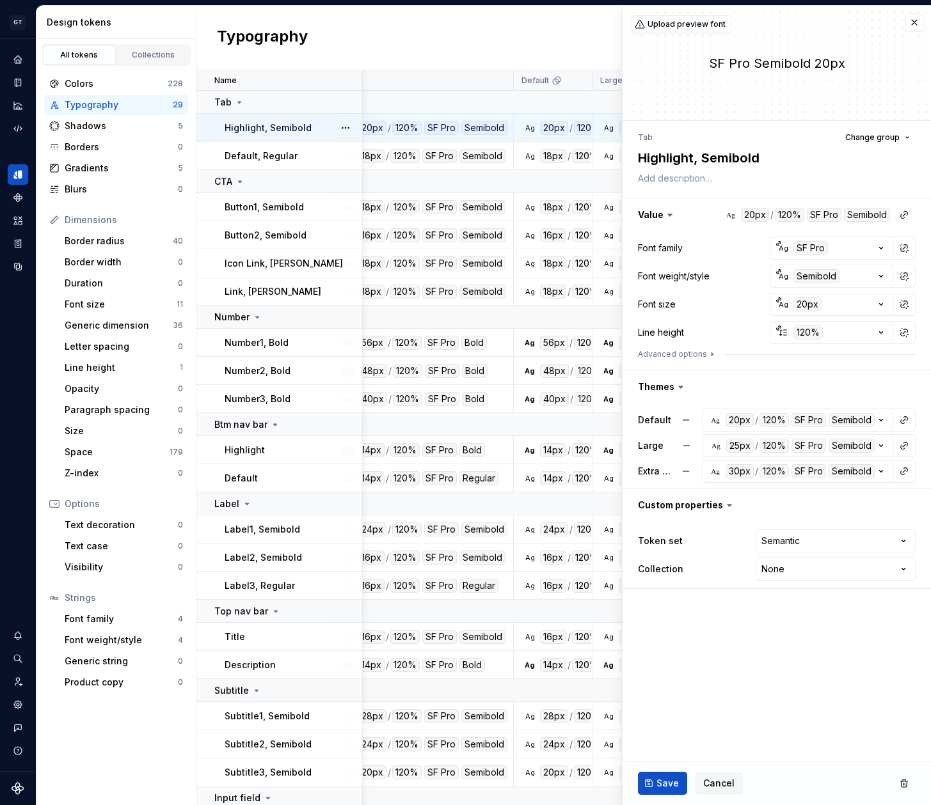
click at [910, 24] on button "button" at bounding box center [914, 22] width 18 height 18
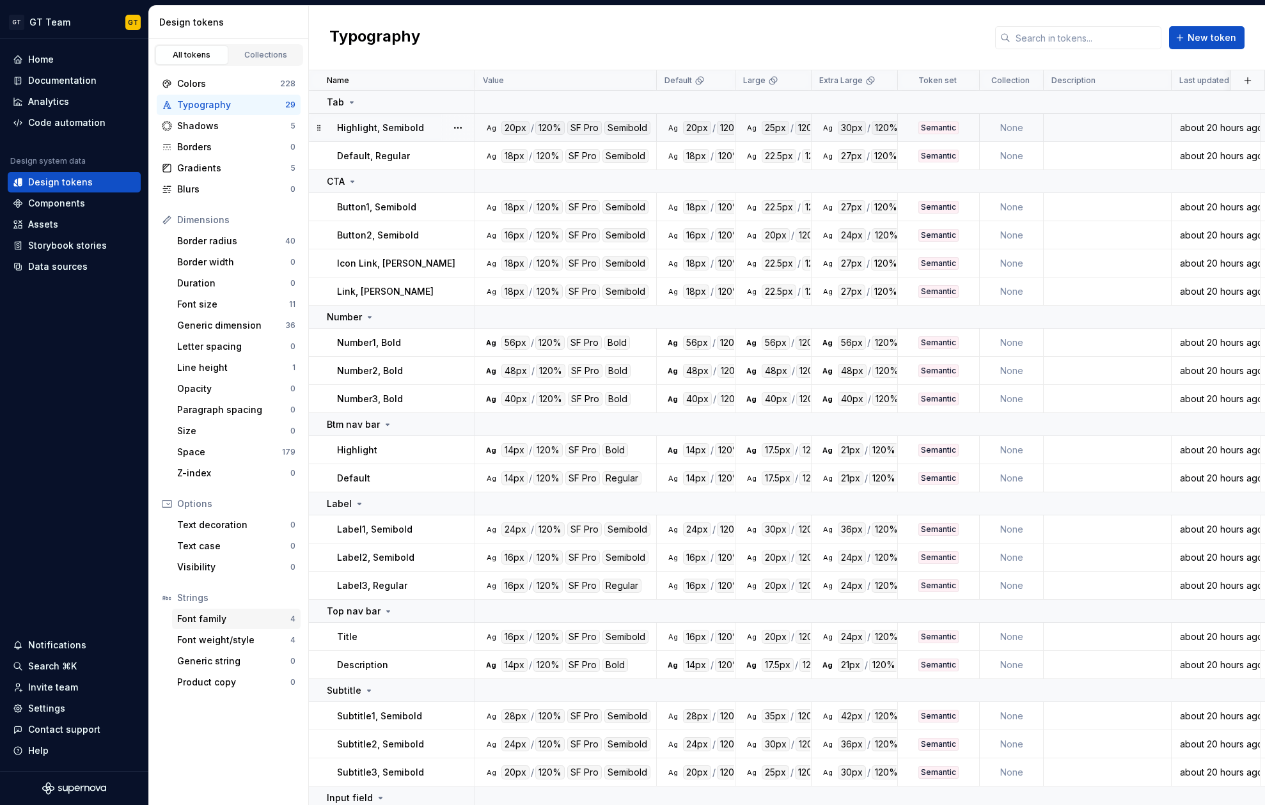
click at [193, 626] on div "Font family 4" at bounding box center [236, 619] width 129 height 20
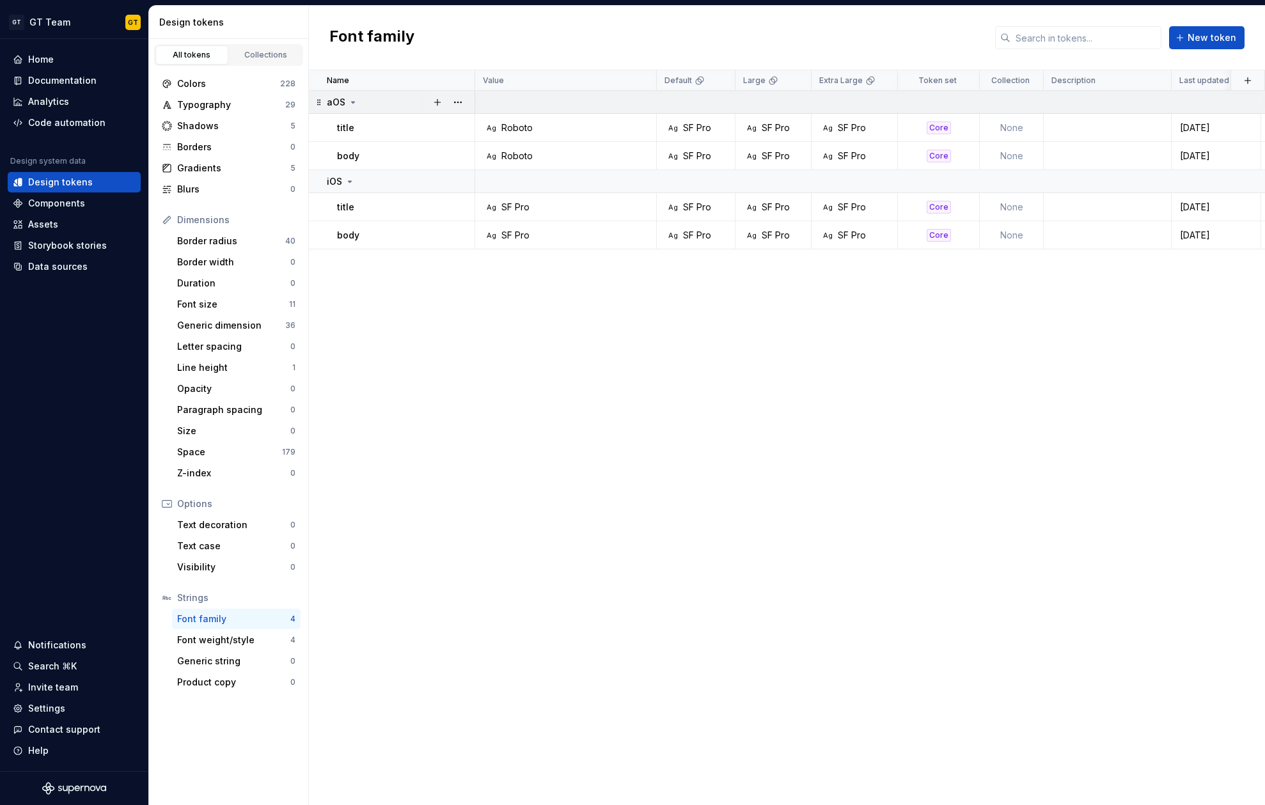
click at [354, 100] on icon at bounding box center [353, 102] width 10 height 10
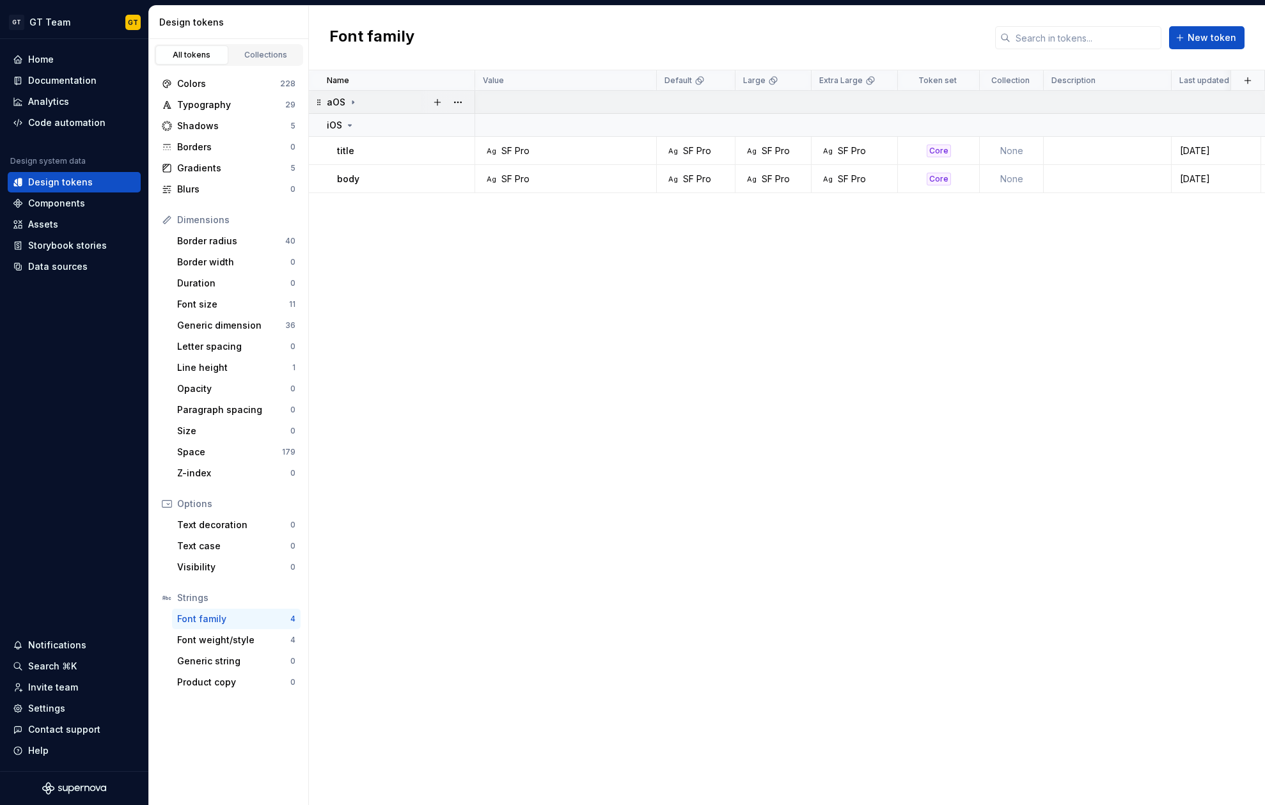
click at [354, 100] on icon at bounding box center [353, 102] width 10 height 10
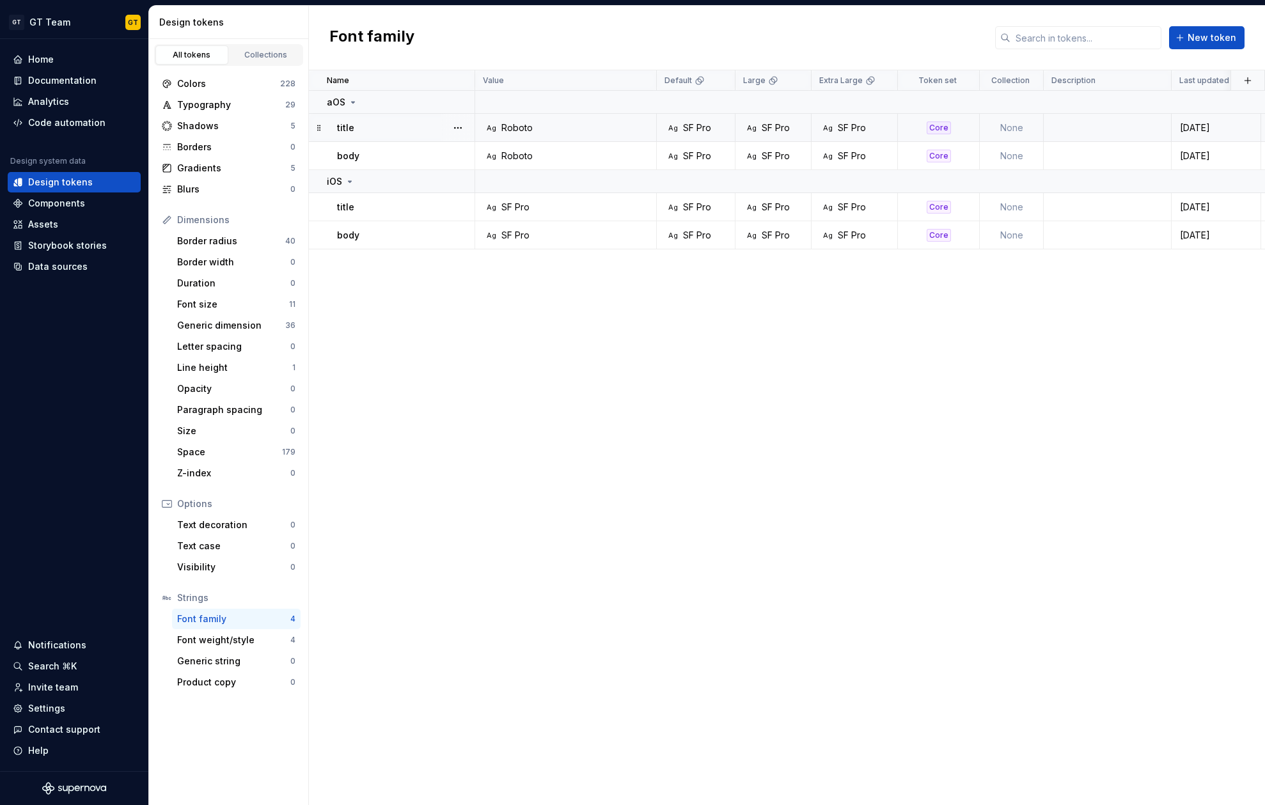
click at [400, 128] on div "title" at bounding box center [405, 128] width 137 height 13
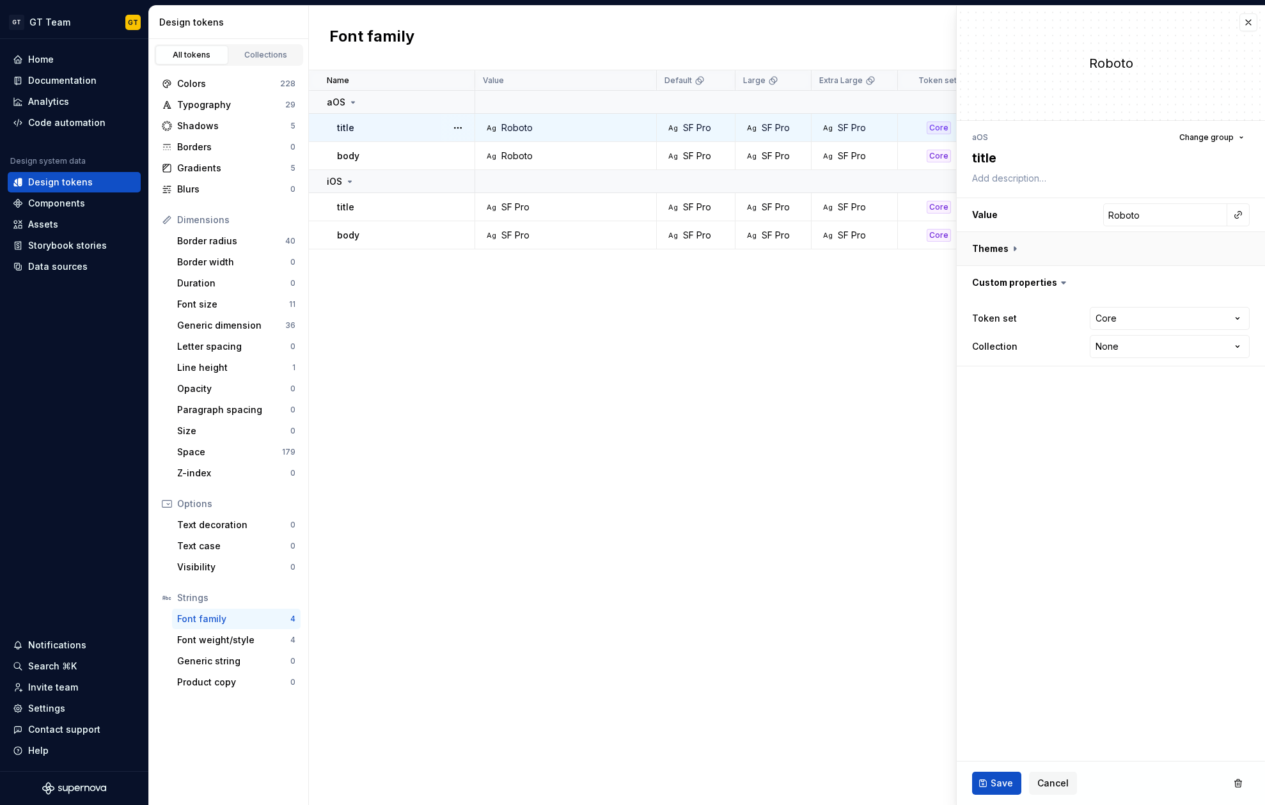
click at [1004, 258] on button "button" at bounding box center [1111, 248] width 308 height 33
click at [1147, 284] on input "SF Pro" at bounding box center [1173, 282] width 110 height 23
drag, startPoint x: 1164, startPoint y: 285, endPoint x: 1100, endPoint y: 285, distance: 64.0
click at [1100, 285] on div "SF Pro" at bounding box center [1170, 282] width 160 height 23
type textarea "*"
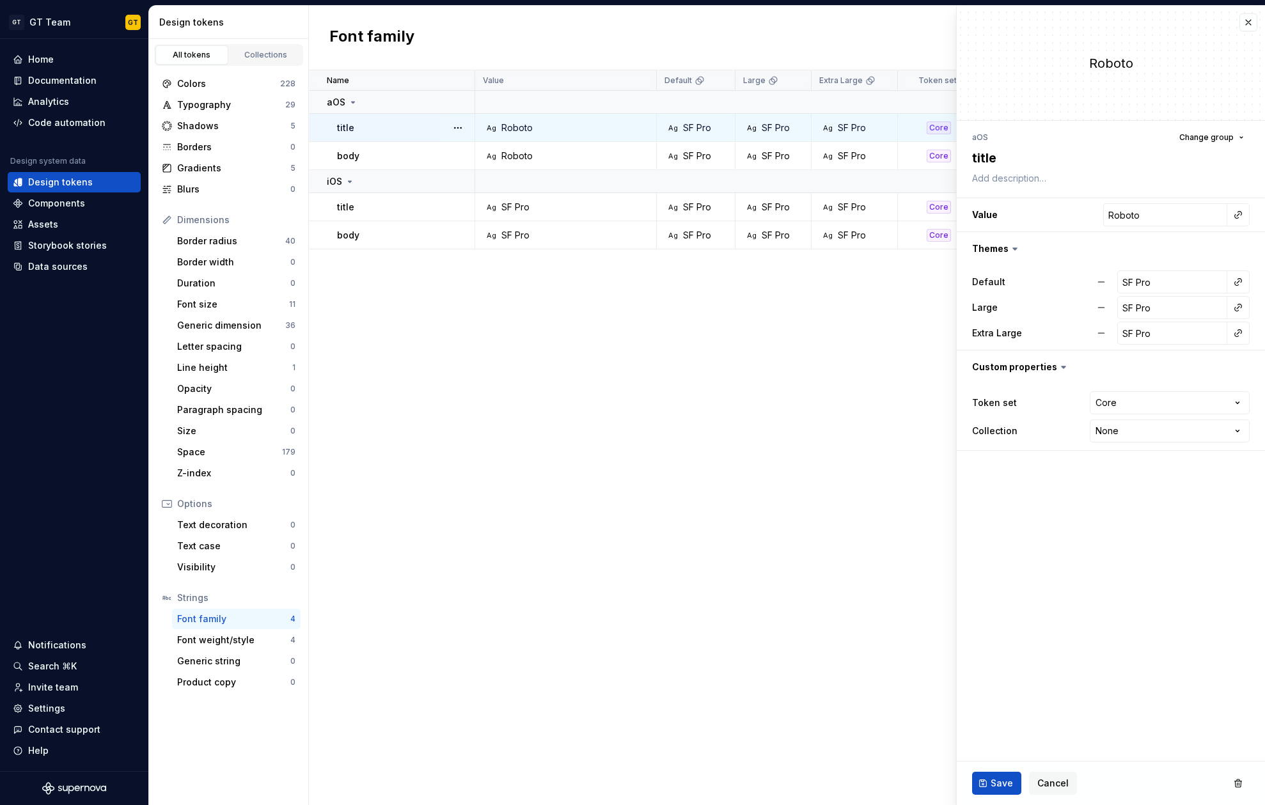
click at [806, 395] on div "Name Value Default Large Extra Large Token set Collection Description Last upda…" at bounding box center [787, 437] width 956 height 735
click at [1174, 22] on button "button" at bounding box center [1249, 22] width 18 height 18
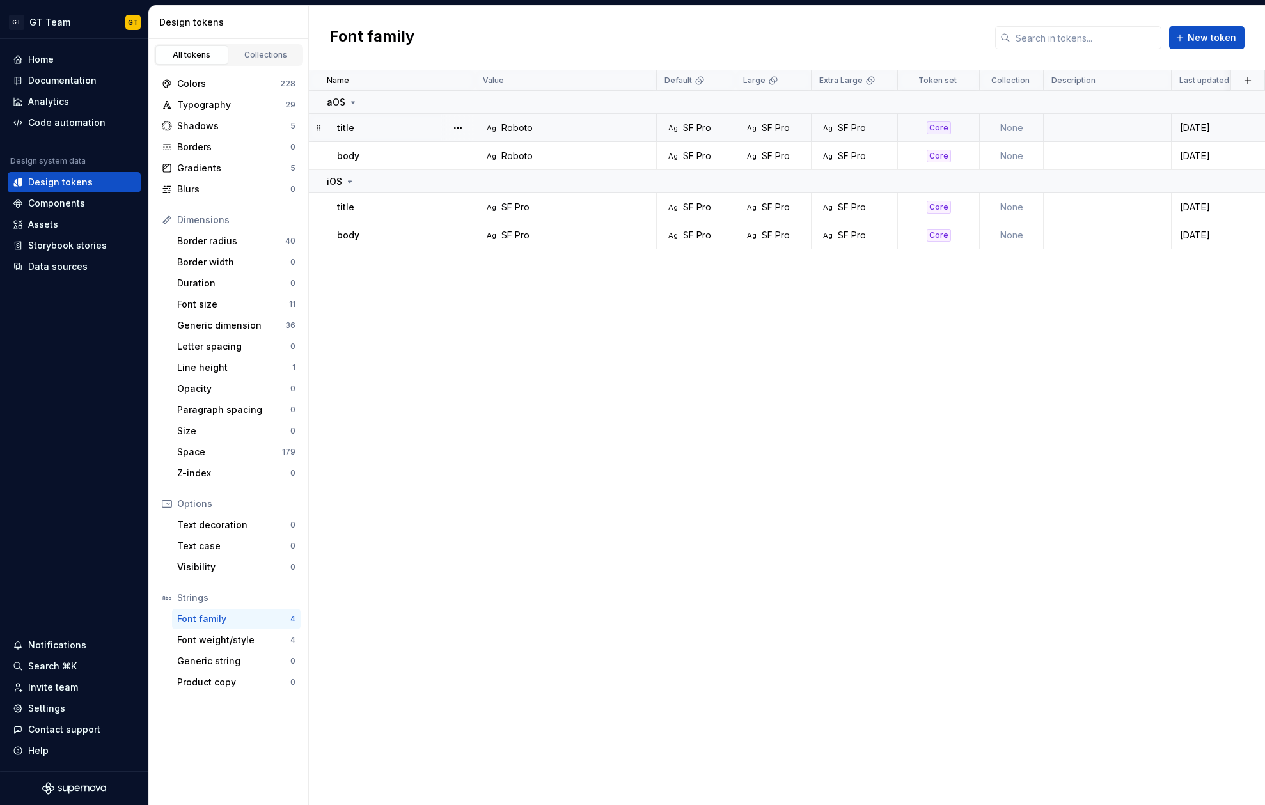
click at [757, 406] on div "Name Value Default Large Extra Large Token set Collection Description Last upda…" at bounding box center [787, 437] width 956 height 735
